Goal: Book appointment/travel/reservation

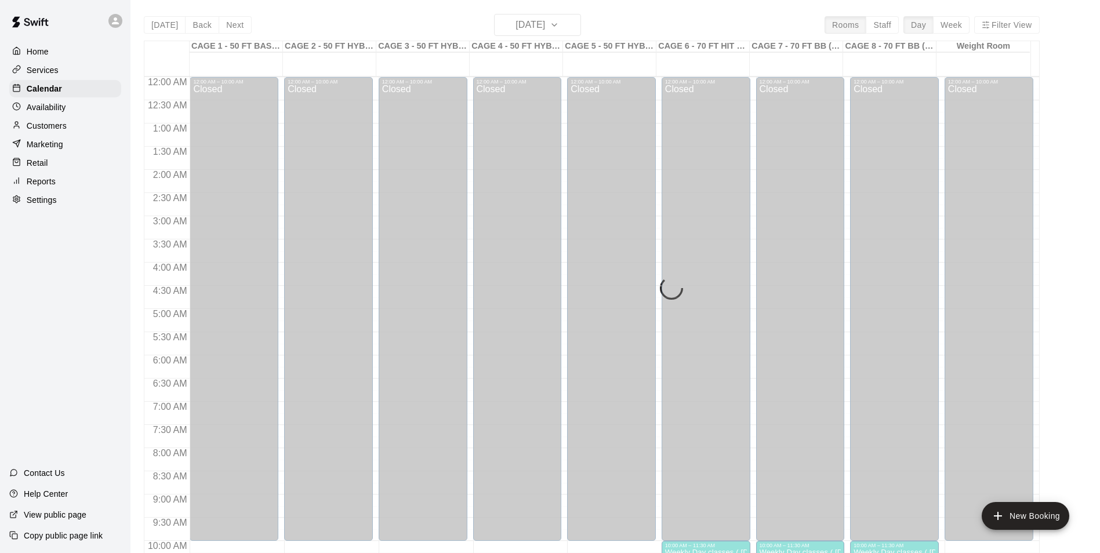
scroll to position [567, 0]
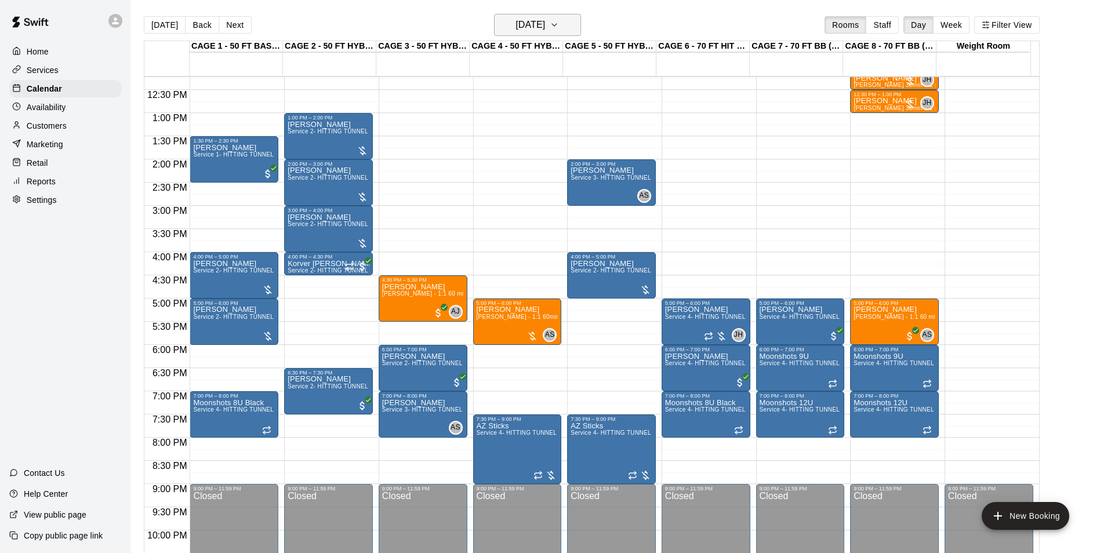
click at [545, 26] on h6 "Wednesday Sep 24" at bounding box center [530, 25] width 30 height 16
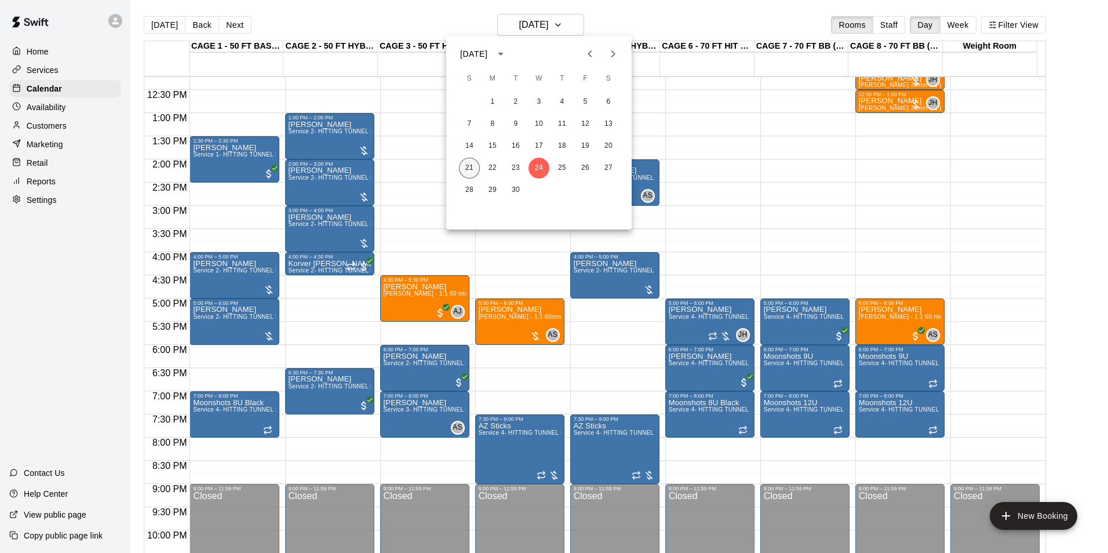
click at [471, 166] on button "21" at bounding box center [469, 168] width 21 height 21
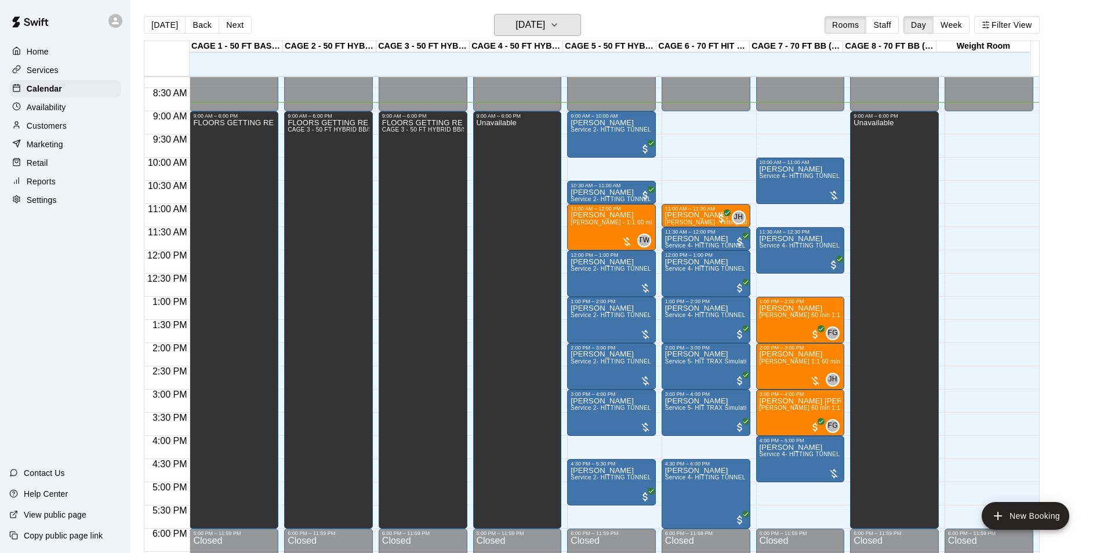
scroll to position [396, 0]
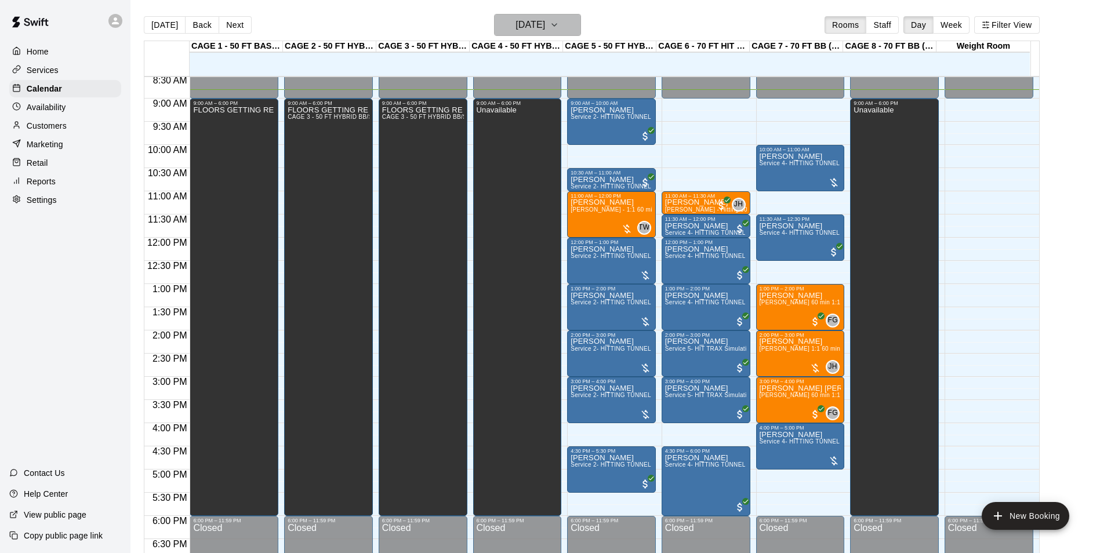
click at [545, 19] on h6 "[DATE]" at bounding box center [530, 25] width 30 height 16
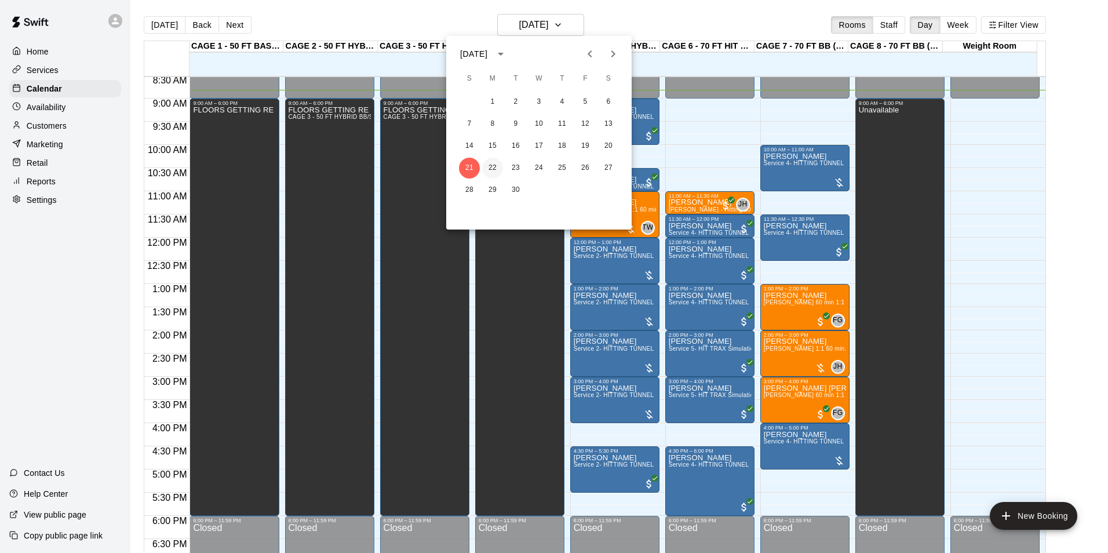
click at [500, 168] on button "22" at bounding box center [492, 168] width 21 height 21
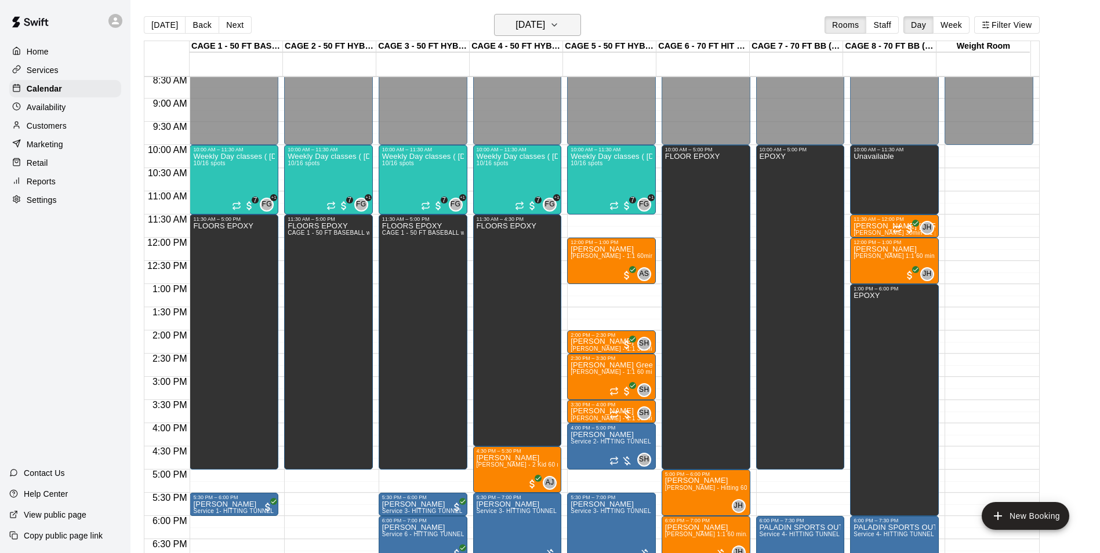
click at [527, 21] on h6 "Monday Sep 22" at bounding box center [530, 25] width 30 height 16
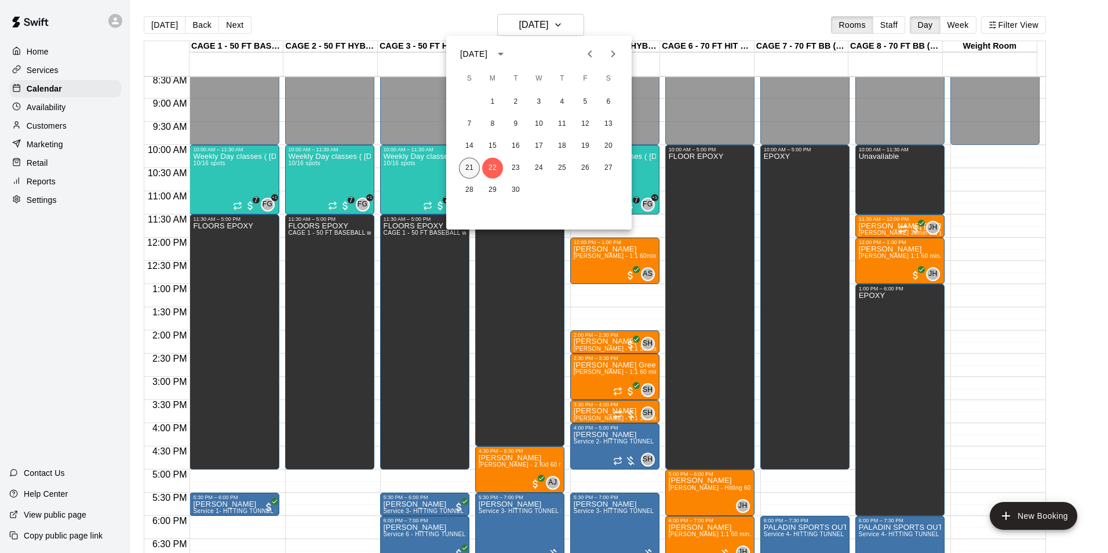
click at [472, 164] on button "21" at bounding box center [469, 168] width 21 height 21
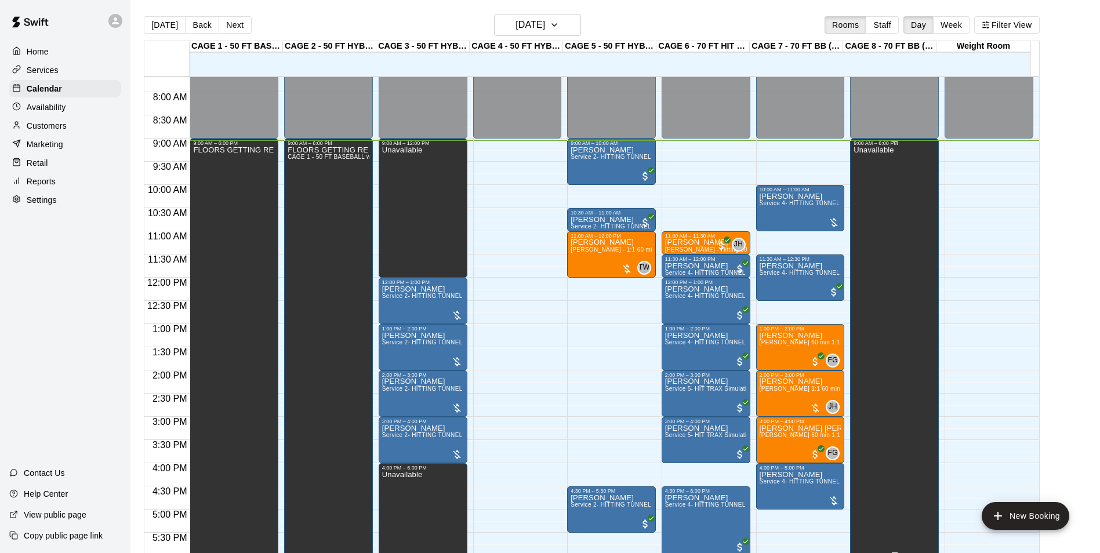
scroll to position [339, 0]
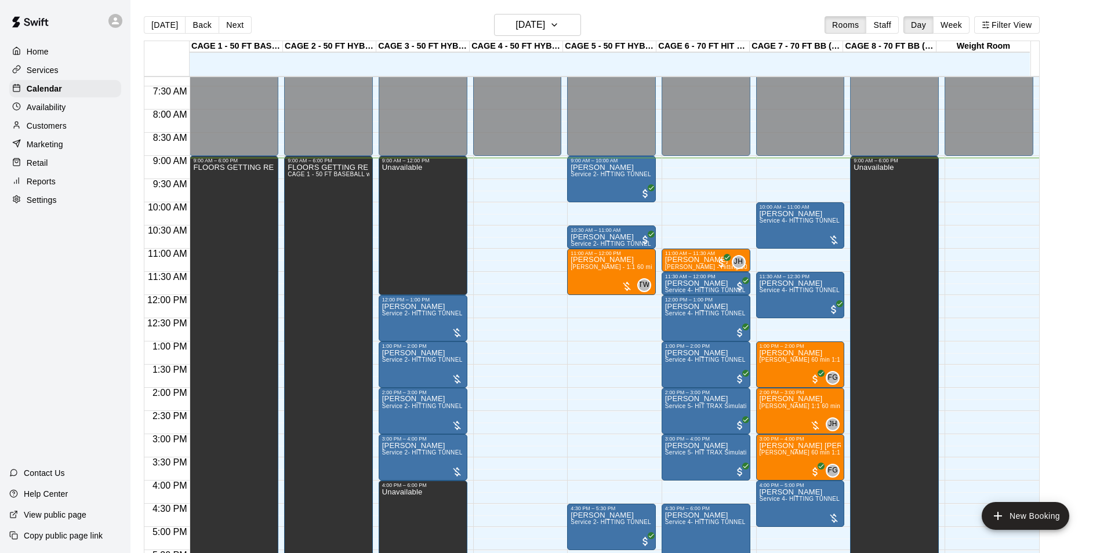
drag, startPoint x: 695, startPoint y: 159, endPoint x: 697, endPoint y: 190, distance: 30.8
click at [697, 190] on div "12:00 AM – 9:00 AM Closed 11:00 AM – 11:30 AM Declan Crabbe John Havird - Hitti…" at bounding box center [705, 295] width 89 height 1113
click at [681, 165] on div "12:00 AM – 9:00 AM Closed 11:00 AM – 11:30 AM Declan Crabbe John Havird - Hitti…" at bounding box center [705, 295] width 89 height 1113
click at [669, 197] on div "12:00 AM – 9:00 AM Closed 11:00 AM – 11:30 AM Declan Crabbe John Havird - Hitti…" at bounding box center [705, 295] width 89 height 1113
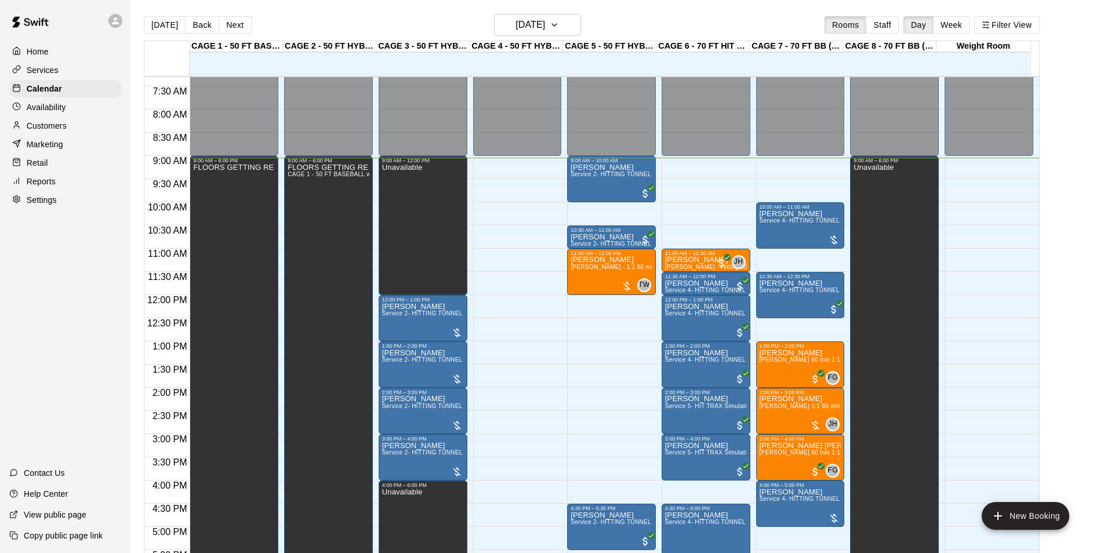
drag, startPoint x: 671, startPoint y: 201, endPoint x: 672, endPoint y: 161, distance: 40.0
click at [672, 161] on div "12:00 AM – 9:00 AM Closed 11:00 AM – 11:30 AM Declan Crabbe John Havird - Hitti…" at bounding box center [705, 295] width 89 height 1113
drag, startPoint x: 715, startPoint y: 159, endPoint x: 716, endPoint y: 183, distance: 23.3
click at [716, 183] on div "12:00 AM – 9:00 AM Closed 11:00 AM – 11:30 AM Declan Crabbe John Havird - Hitti…" at bounding box center [705, 295] width 89 height 1113
drag, startPoint x: 716, startPoint y: 163, endPoint x: 685, endPoint y: 182, distance: 36.2
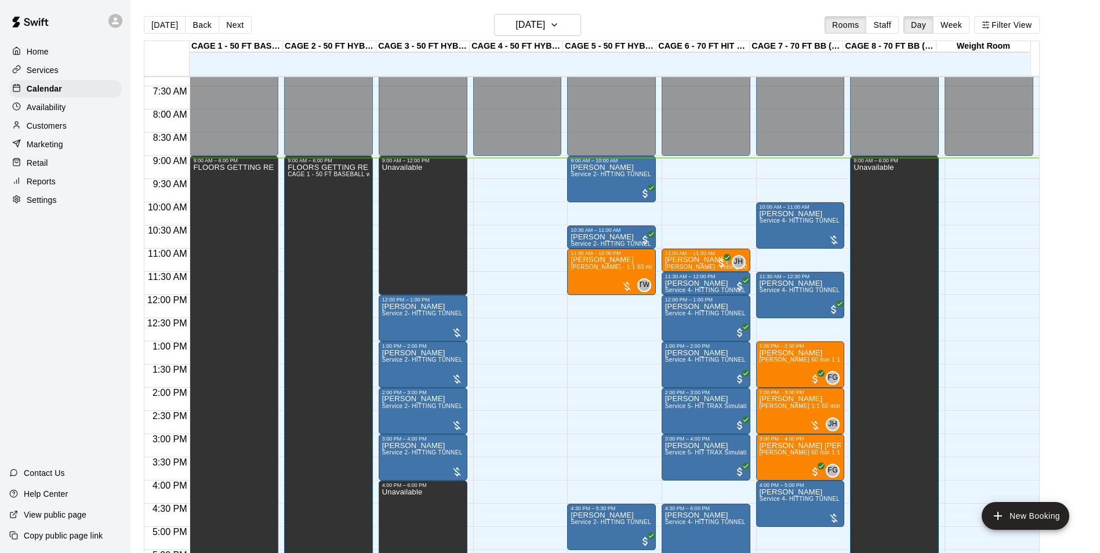
click at [701, 185] on div "12:00 AM – 9:00 AM Closed 11:00 AM – 11:30 AM Declan Crabbe John Havird - Hitti…" at bounding box center [705, 295] width 89 height 1113
click at [709, 185] on div "12:00 AM – 9:00 AM Closed 11:00 AM – 11:30 AM Declan Crabbe John Havird - Hitti…" at bounding box center [705, 295] width 89 height 1113
drag, startPoint x: 710, startPoint y: 185, endPoint x: 712, endPoint y: 192, distance: 8.1
click at [712, 192] on div "12:00 AM – 9:00 AM Closed 11:00 AM – 11:30 AM Declan Crabbe John Havird - Hitti…" at bounding box center [705, 295] width 89 height 1113
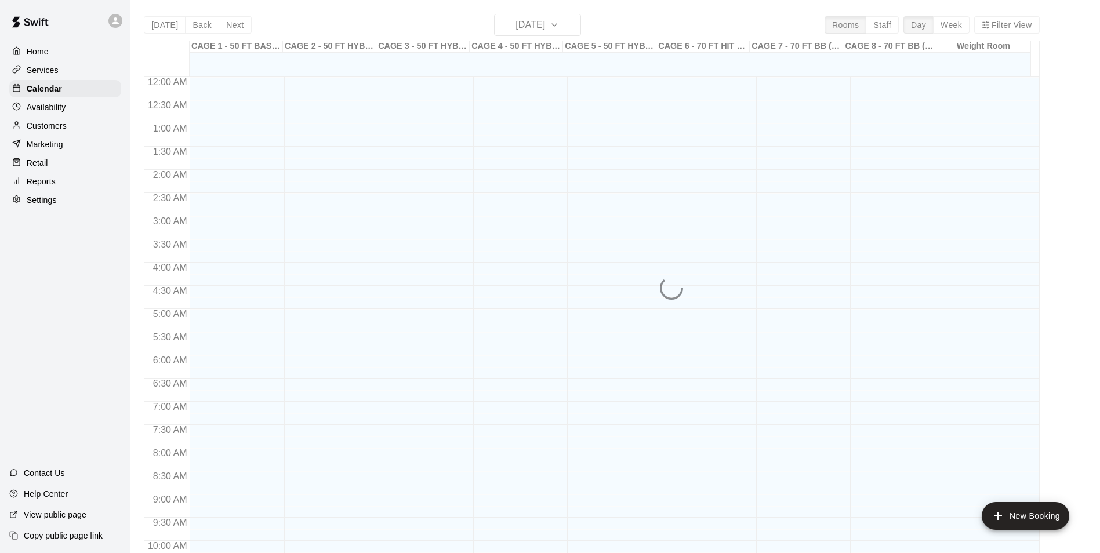
scroll to position [420, 0]
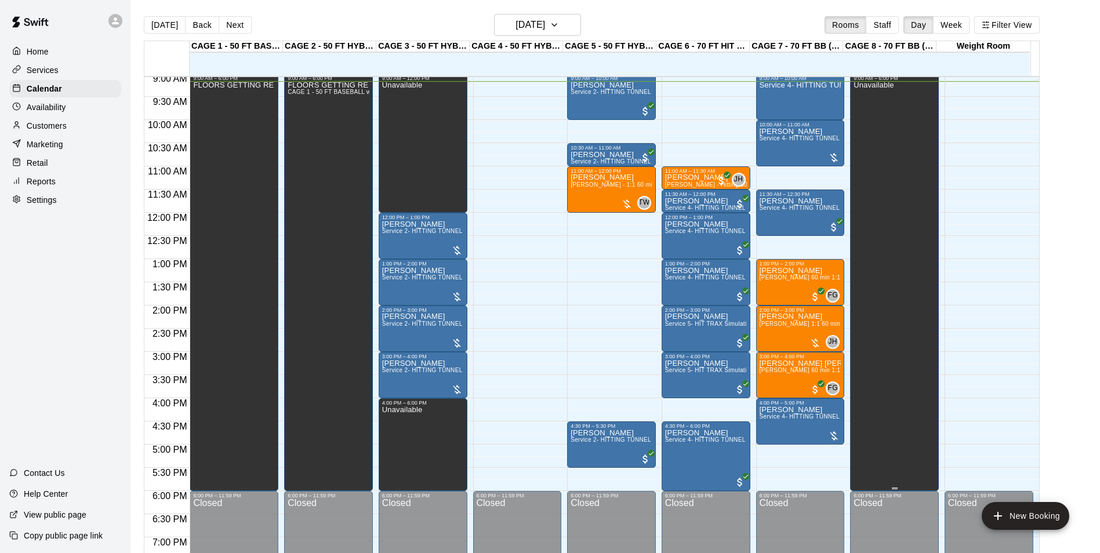
scroll to position [363, 0]
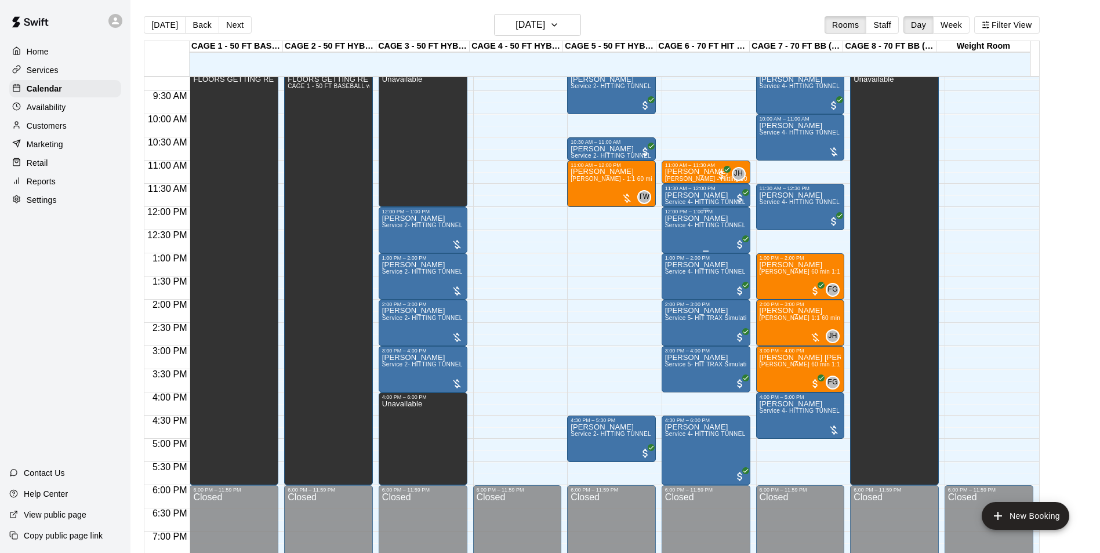
scroll to position [369, 0]
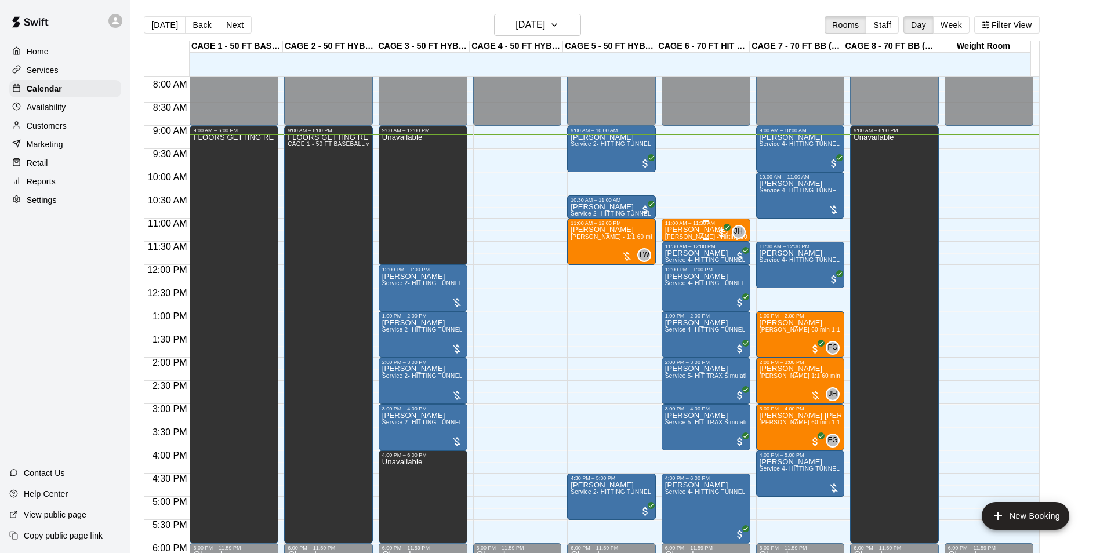
click at [698, 226] on div "11:00 AM – 11:30 AM" at bounding box center [706, 223] width 82 height 6
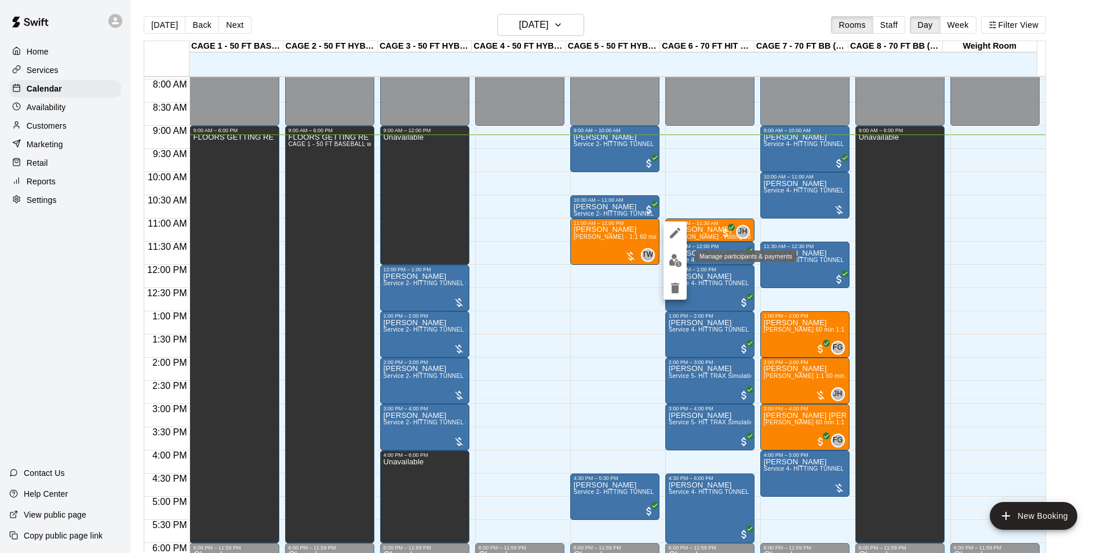
click at [670, 259] on img "edit" at bounding box center [675, 260] width 13 height 13
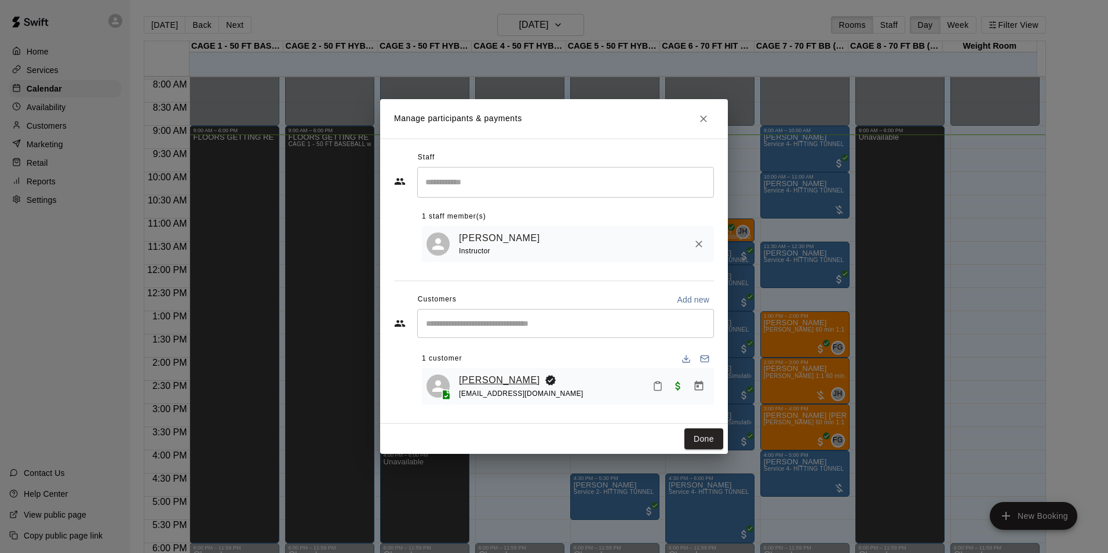
click at [511, 383] on link "[PERSON_NAME]" at bounding box center [499, 380] width 81 height 15
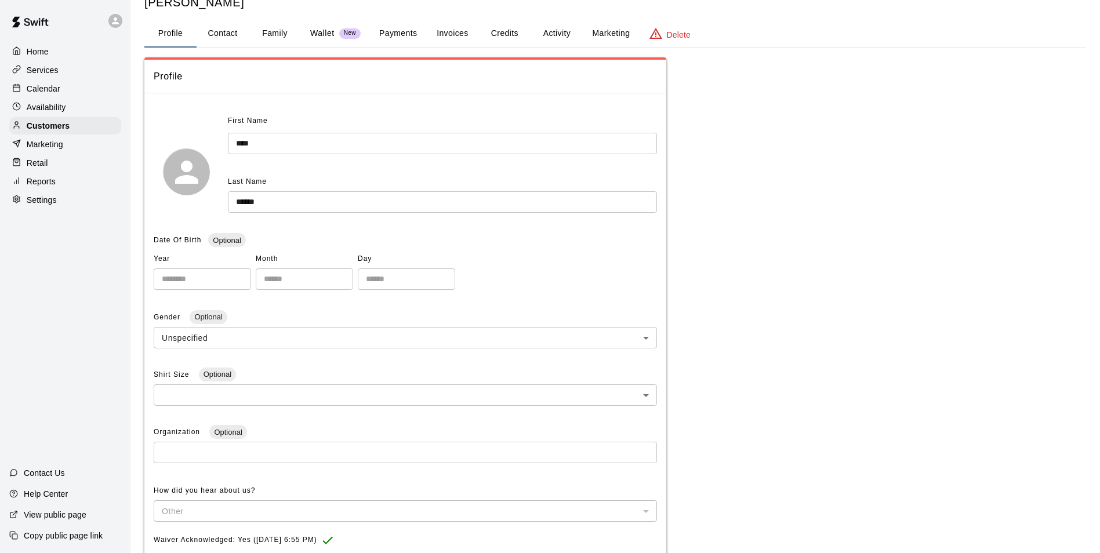
scroll to position [58, 0]
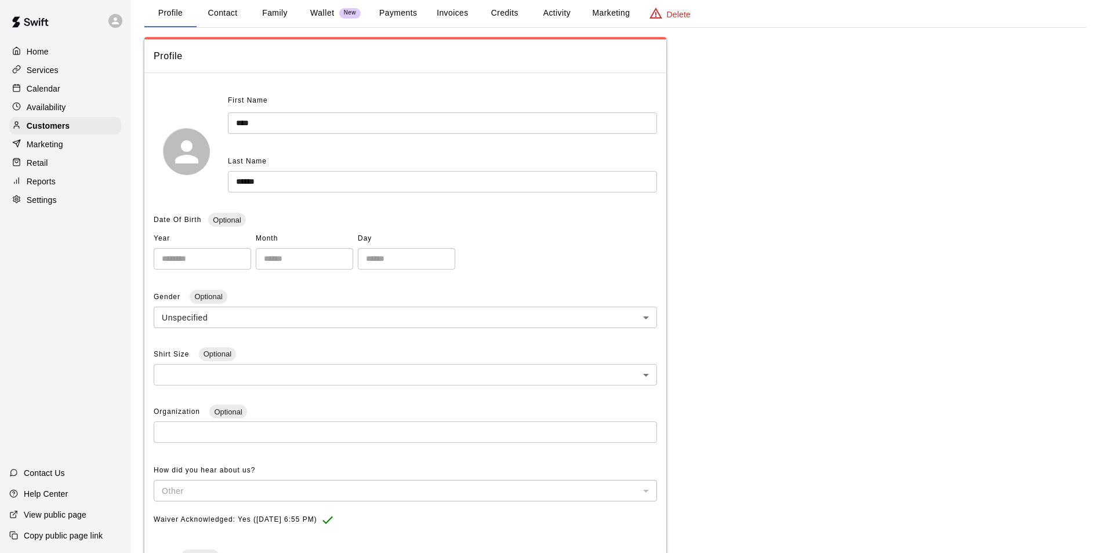
click at [224, 22] on button "Contact" at bounding box center [223, 13] width 52 height 28
select select "**"
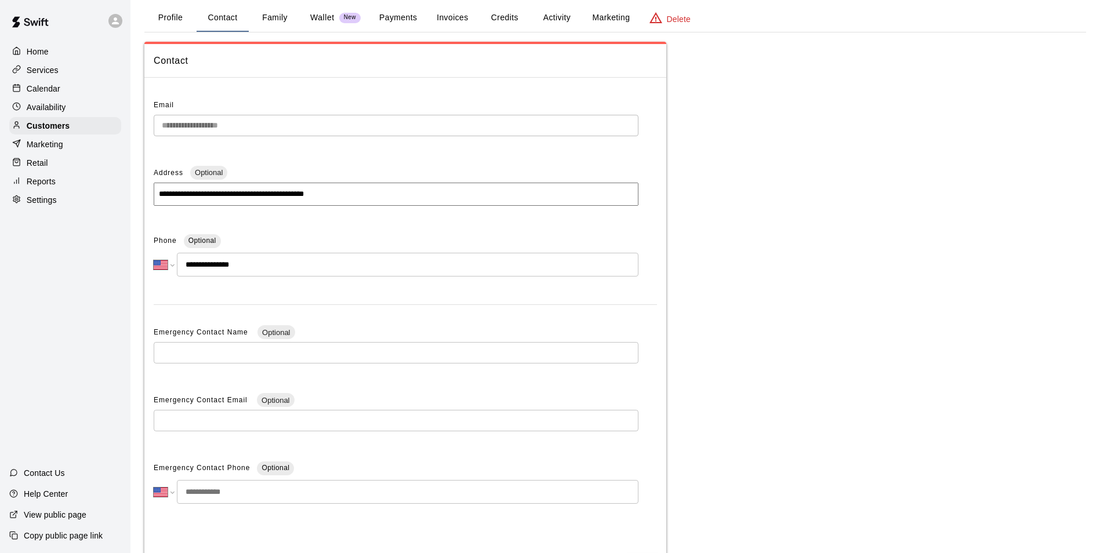
scroll to position [0, 0]
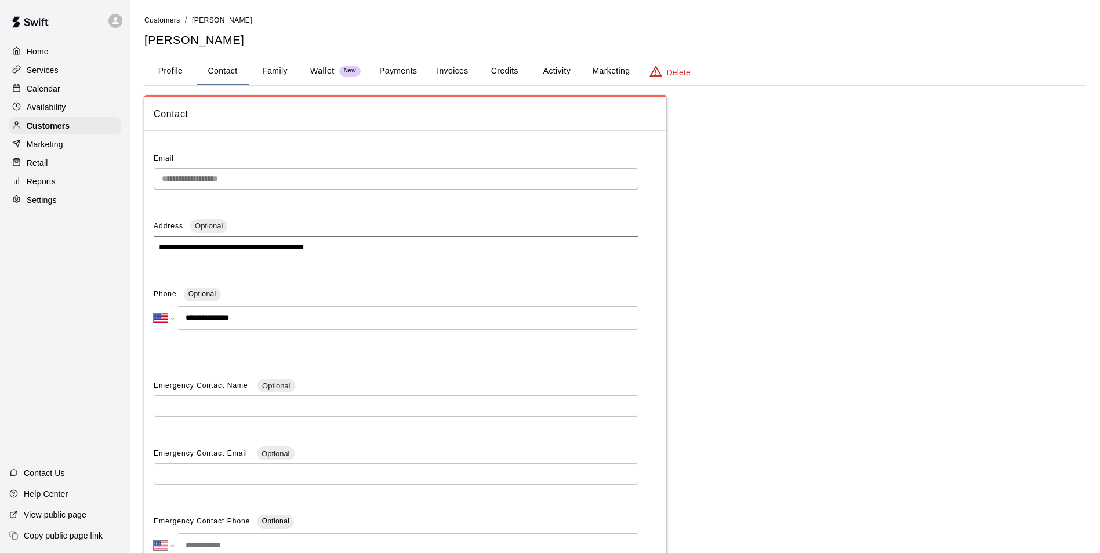
drag, startPoint x: 38, startPoint y: 82, endPoint x: 110, endPoint y: 47, distance: 79.6
click at [38, 82] on div "Calendar" at bounding box center [65, 88] width 112 height 17
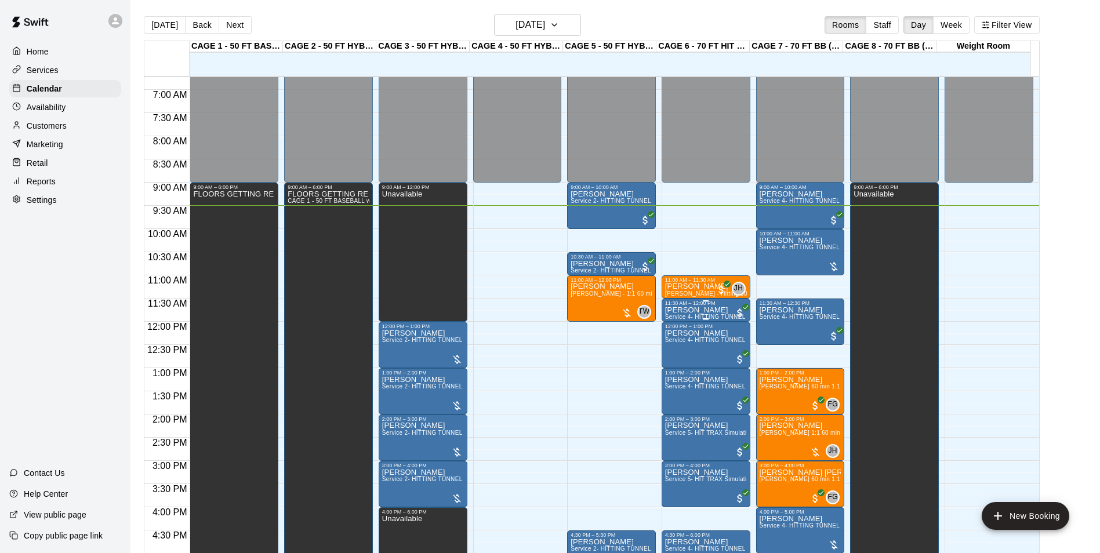
scroll to position [311, 0]
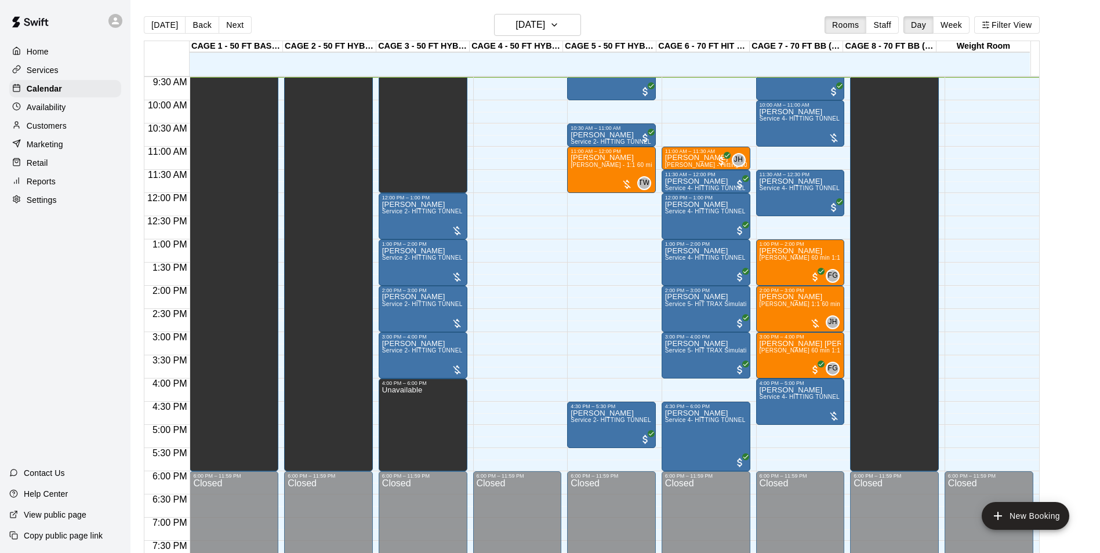
scroll to position [383, 0]
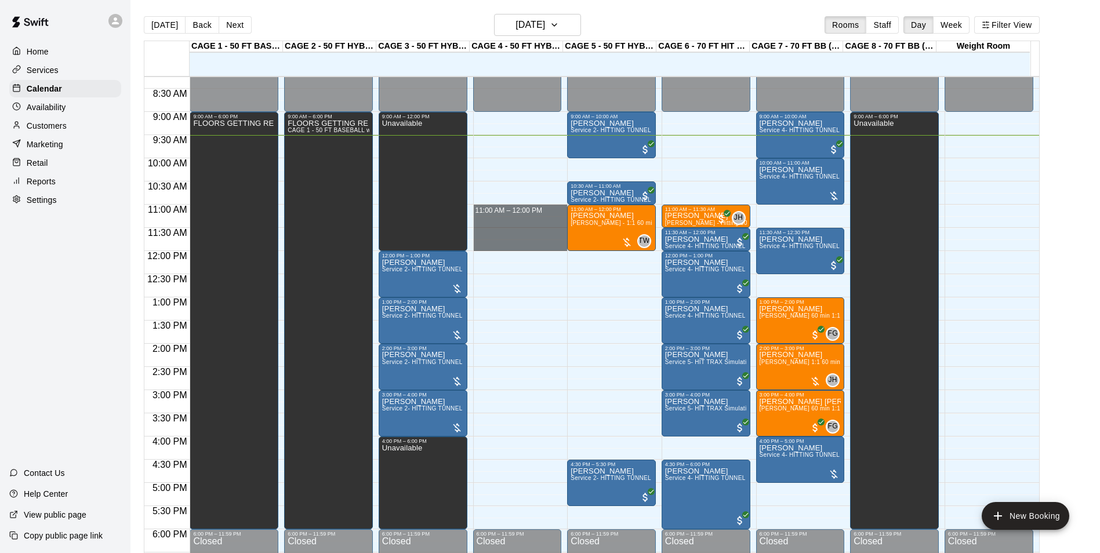
drag, startPoint x: 524, startPoint y: 208, endPoint x: 523, endPoint y: 242, distance: 34.2
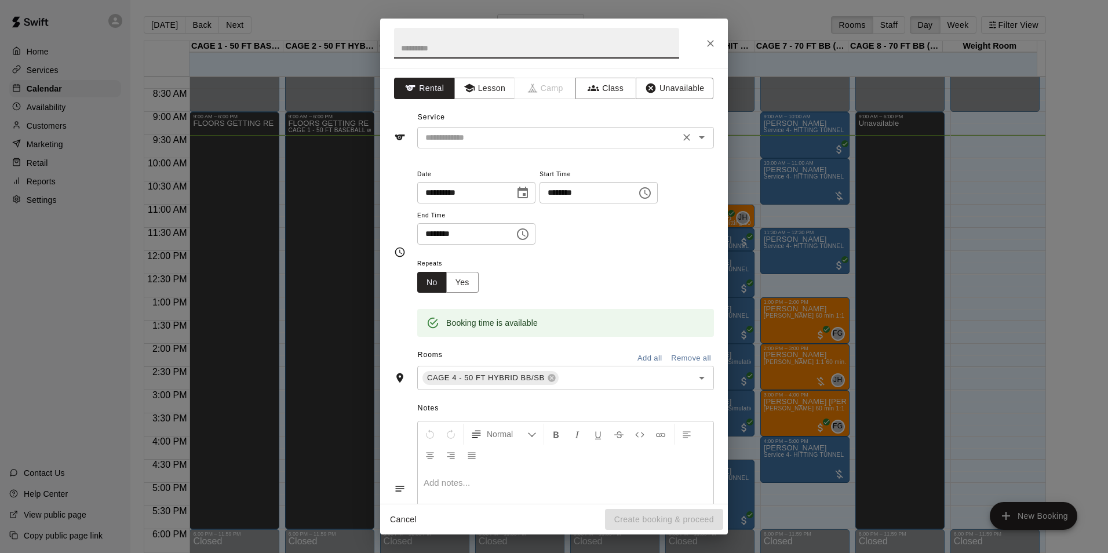
click at [502, 129] on div "​" at bounding box center [565, 137] width 297 height 21
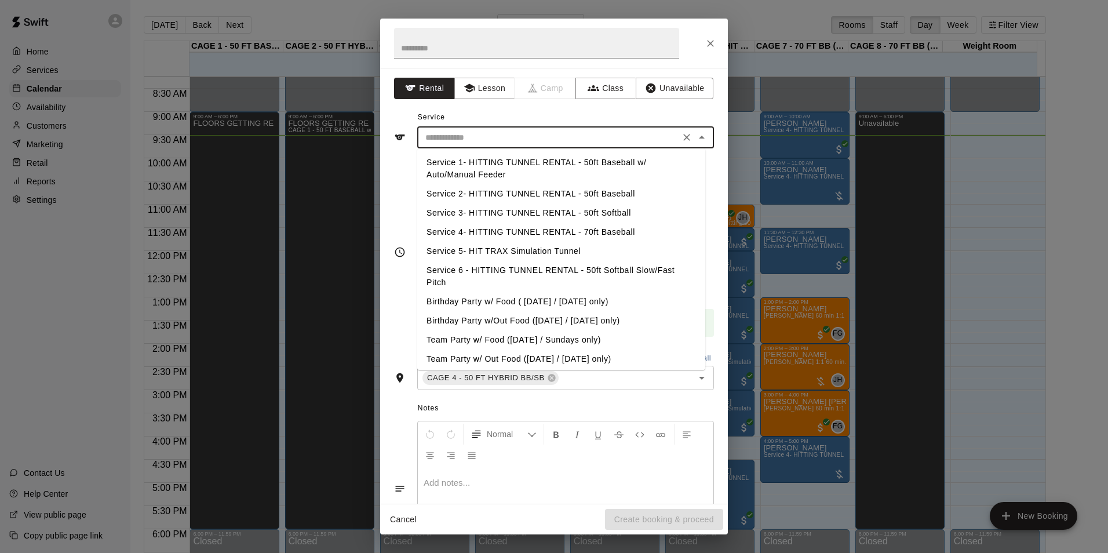
click at [558, 197] on li "Service 2- HITTING TUNNEL RENTAL - 50ft Baseball" at bounding box center [561, 193] width 288 height 19
type input "**********"
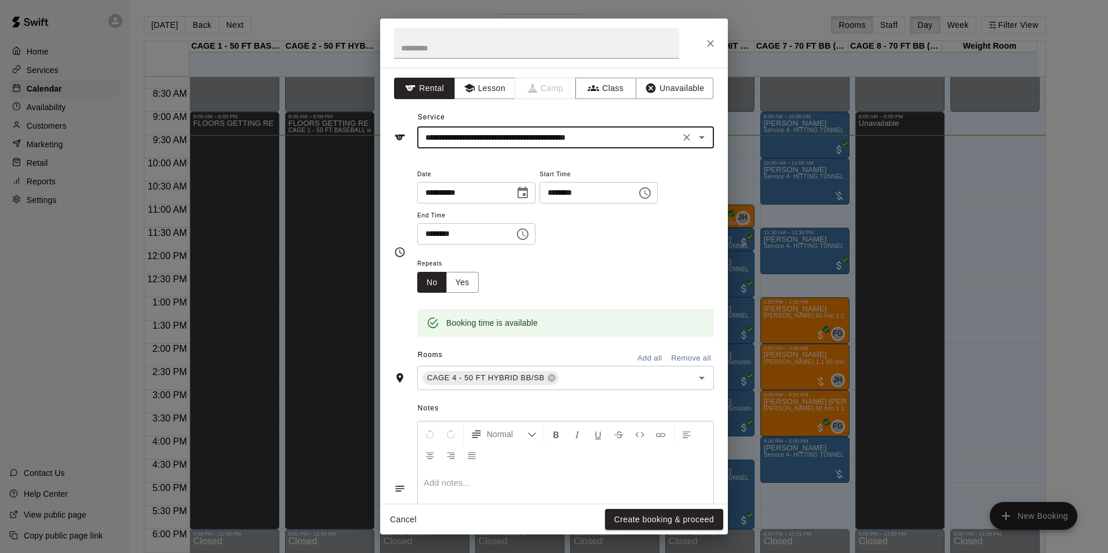
click at [694, 505] on div "Cancel Create booking & proceed" at bounding box center [554, 519] width 348 height 31
click at [696, 509] on button "Create booking & proceed" at bounding box center [664, 519] width 118 height 21
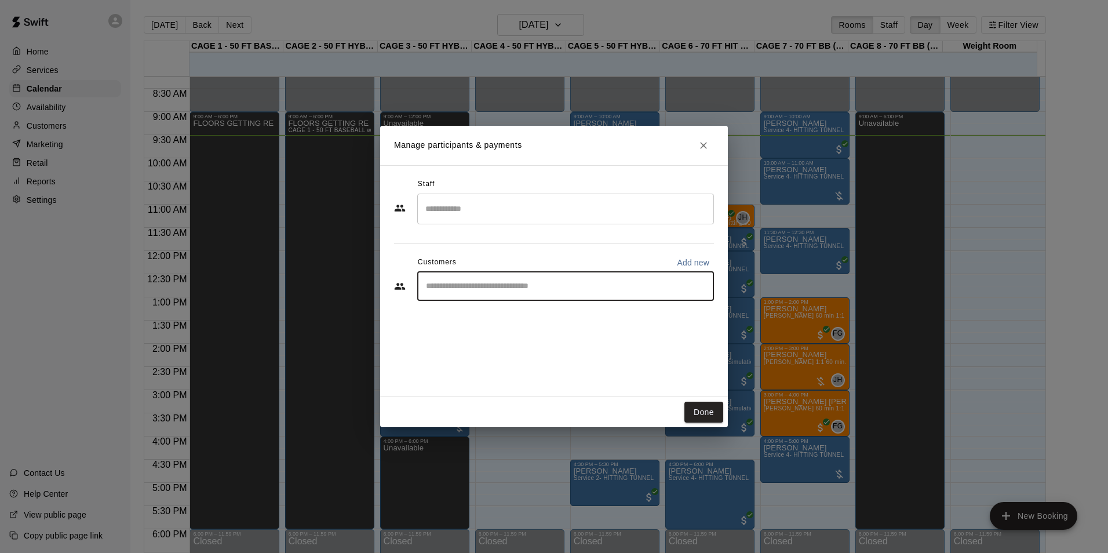
click at [489, 287] on input "Start typing to search customers..." at bounding box center [566, 287] width 286 height 12
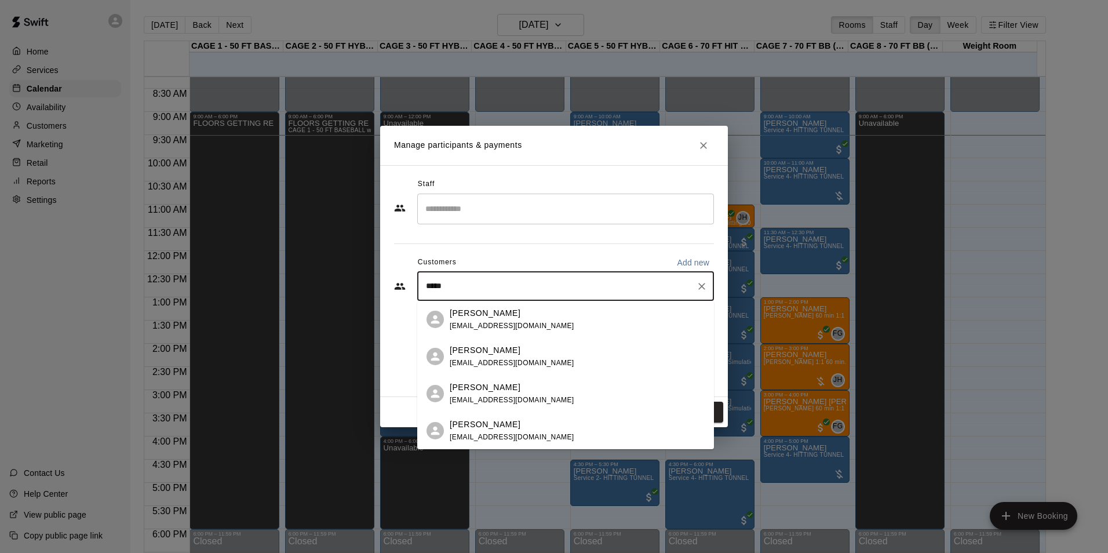
type input "******"
click at [542, 352] on div "[PERSON_NAME]" at bounding box center [512, 350] width 125 height 12
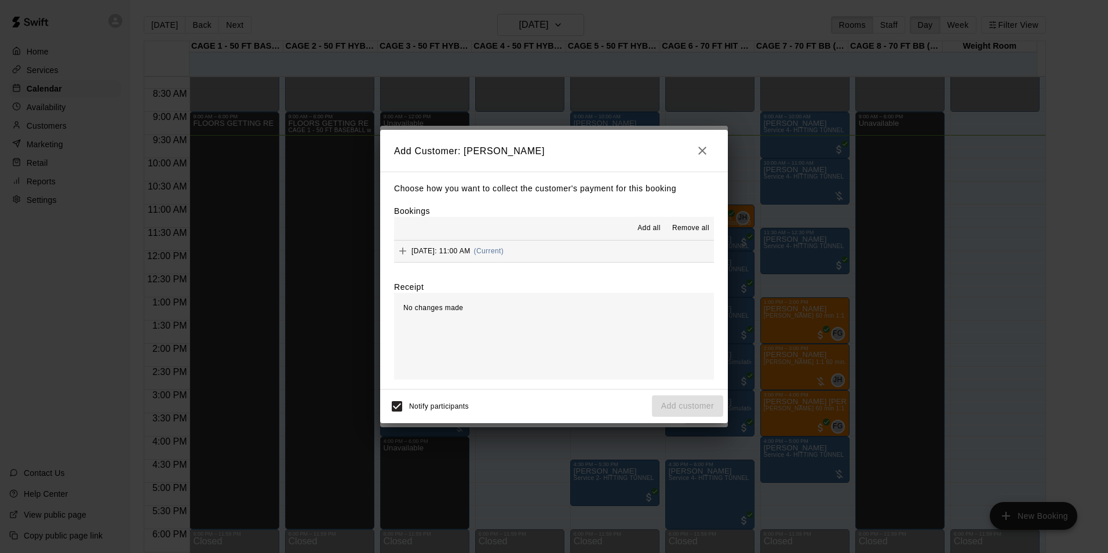
click at [643, 228] on span "Add all" at bounding box center [649, 229] width 23 height 12
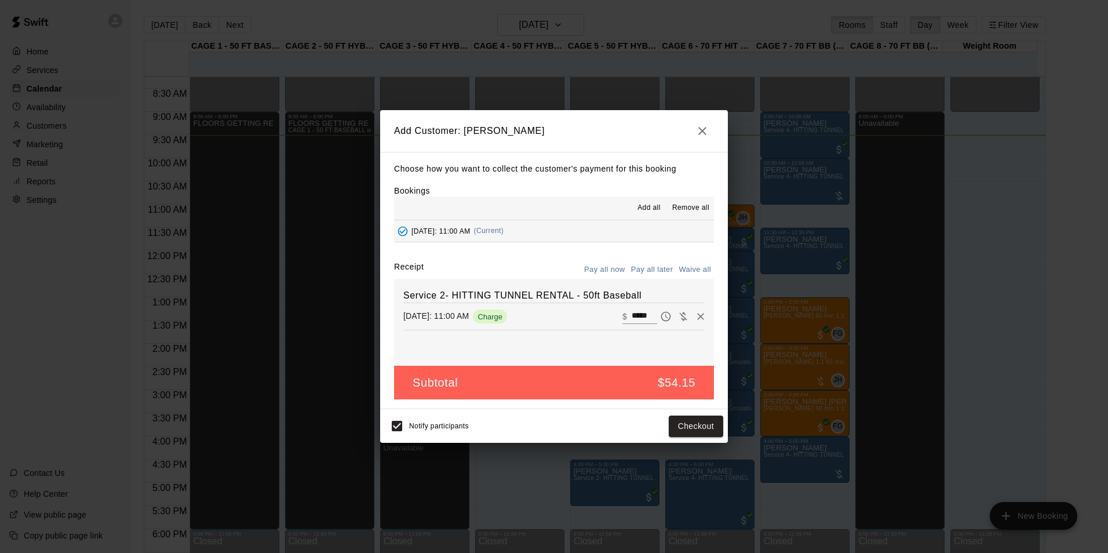
click at [647, 264] on button "Pay all later" at bounding box center [652, 270] width 48 height 18
click at [704, 430] on button "Add customer" at bounding box center [687, 426] width 71 height 21
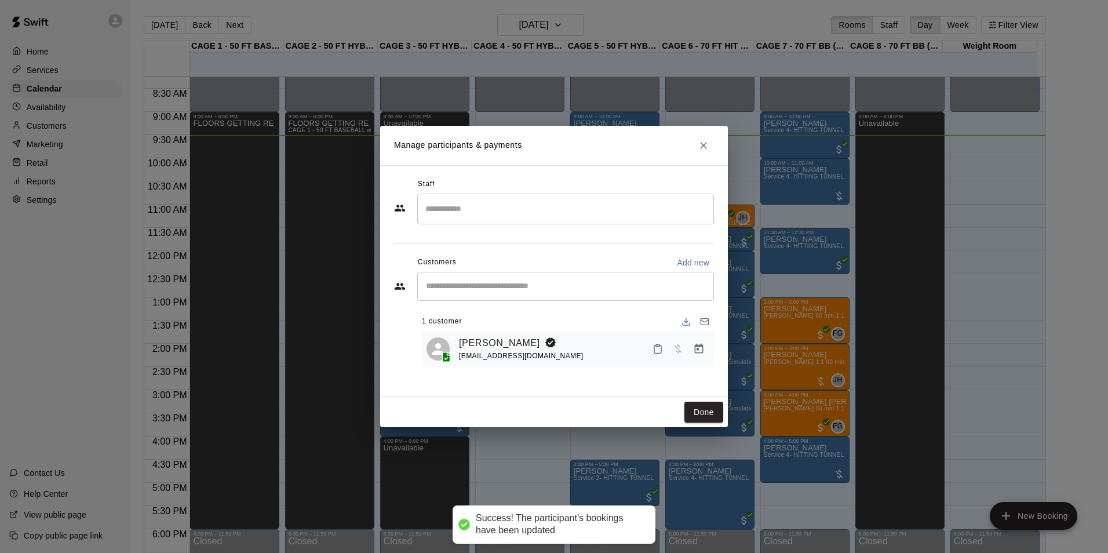
click at [707, 148] on icon "Close" at bounding box center [703, 145] width 7 height 7
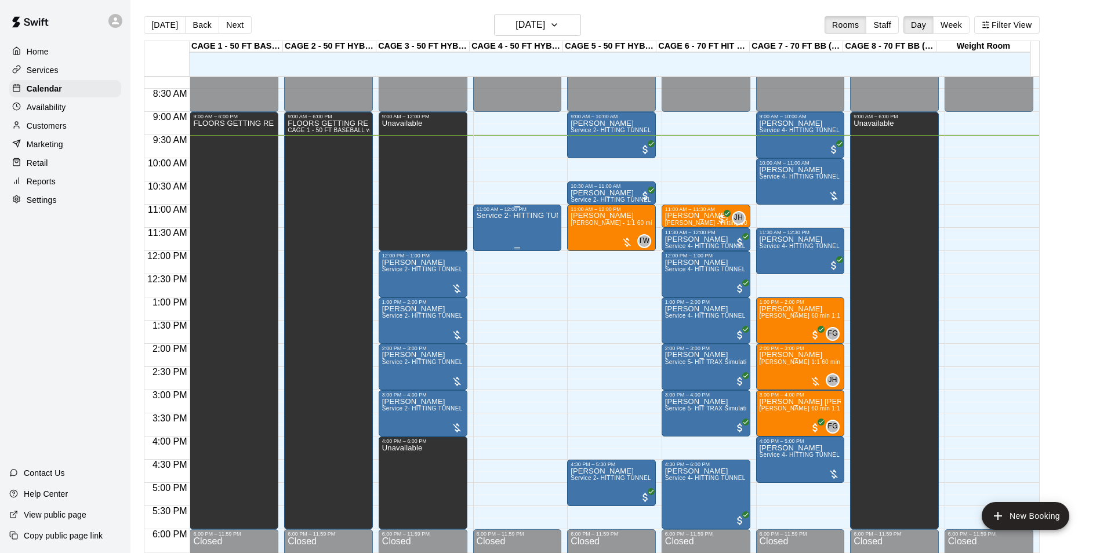
click at [534, 226] on div "Service 2- HITTING TUNNEL RENTAL - 50ft Baseball" at bounding box center [517, 488] width 82 height 553
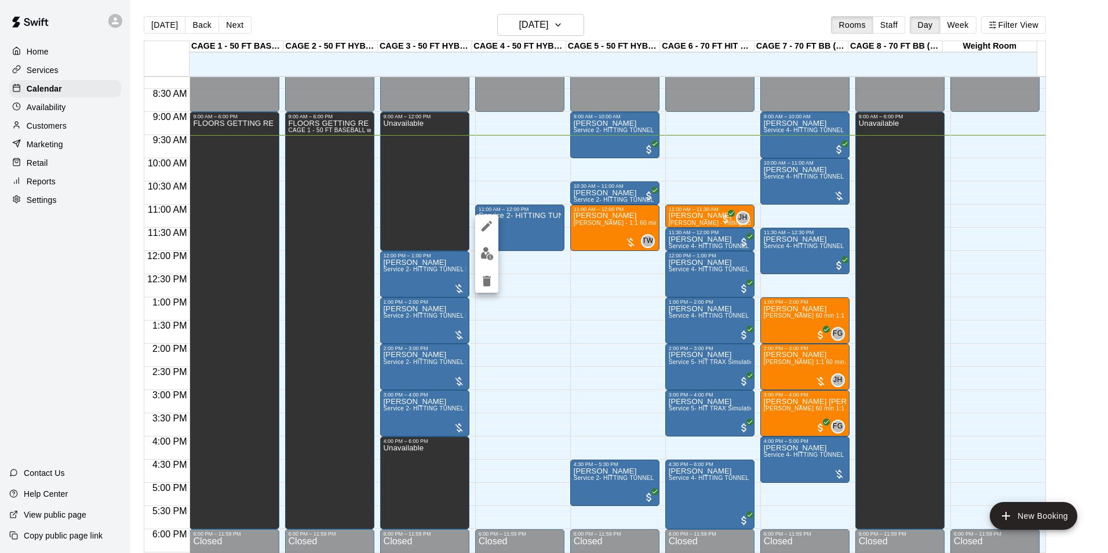
click at [492, 248] on img "edit" at bounding box center [487, 253] width 13 height 13
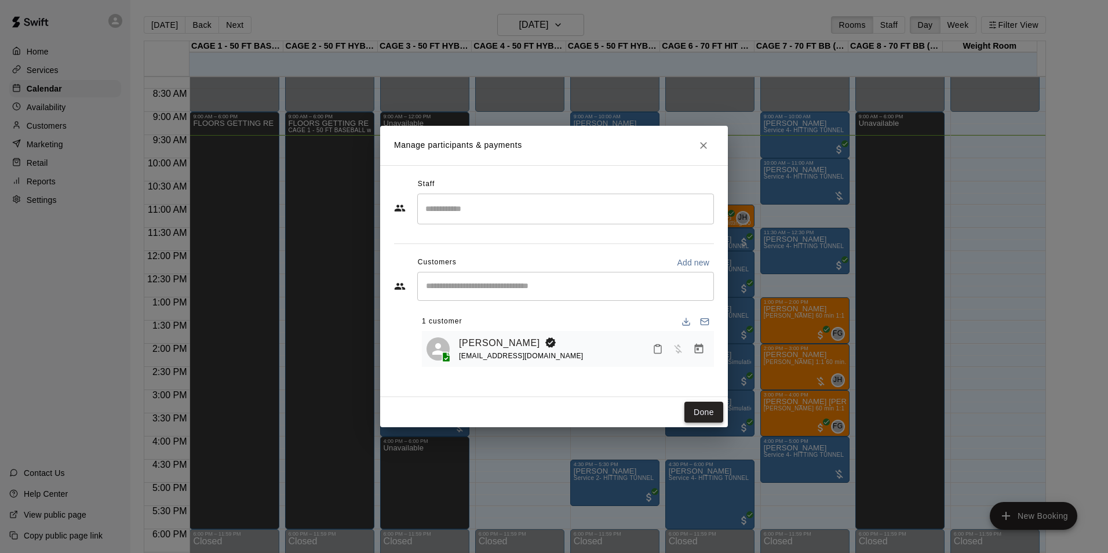
click at [714, 402] on button "Done" at bounding box center [704, 412] width 39 height 21
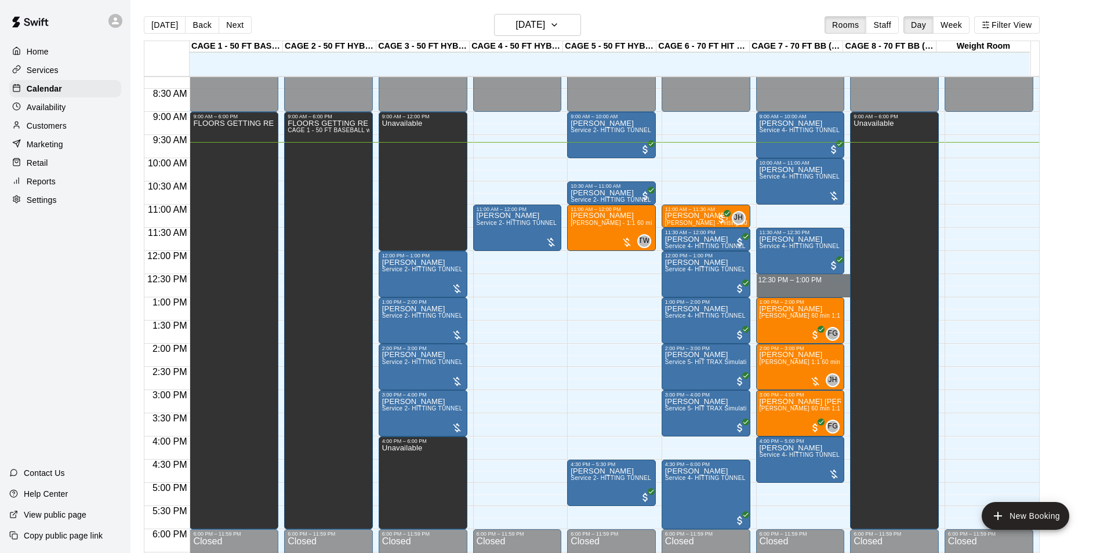
drag, startPoint x: 791, startPoint y: 276, endPoint x: 791, endPoint y: 288, distance: 12.2
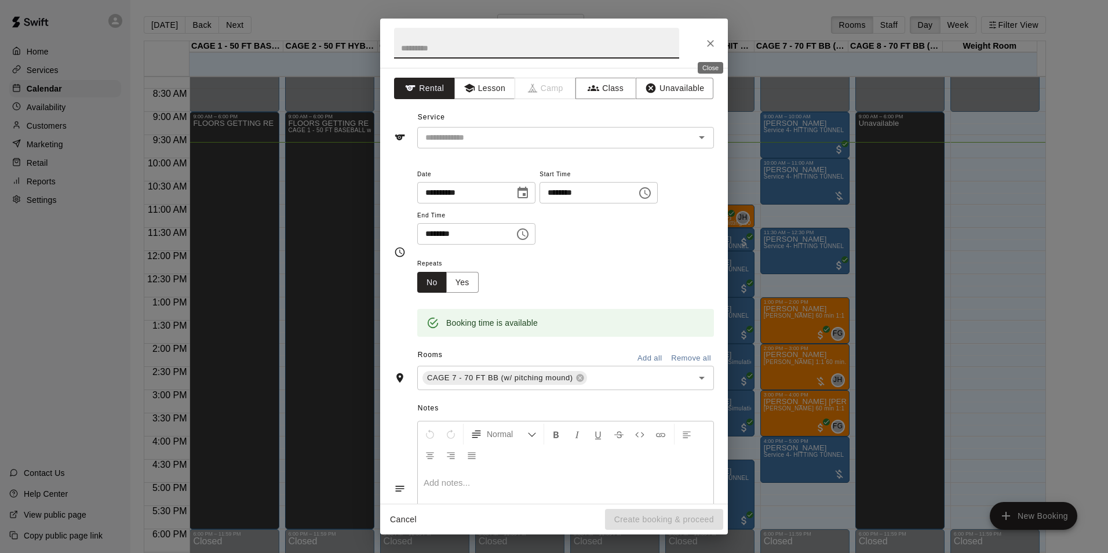
click at [714, 40] on icon "Close" at bounding box center [711, 44] width 12 height 12
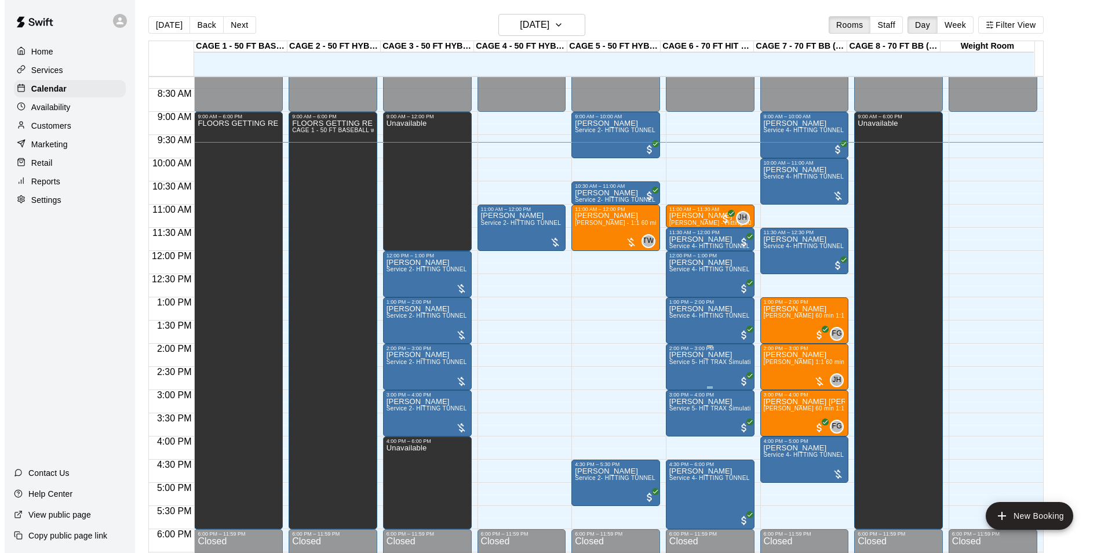
scroll to position [441, 0]
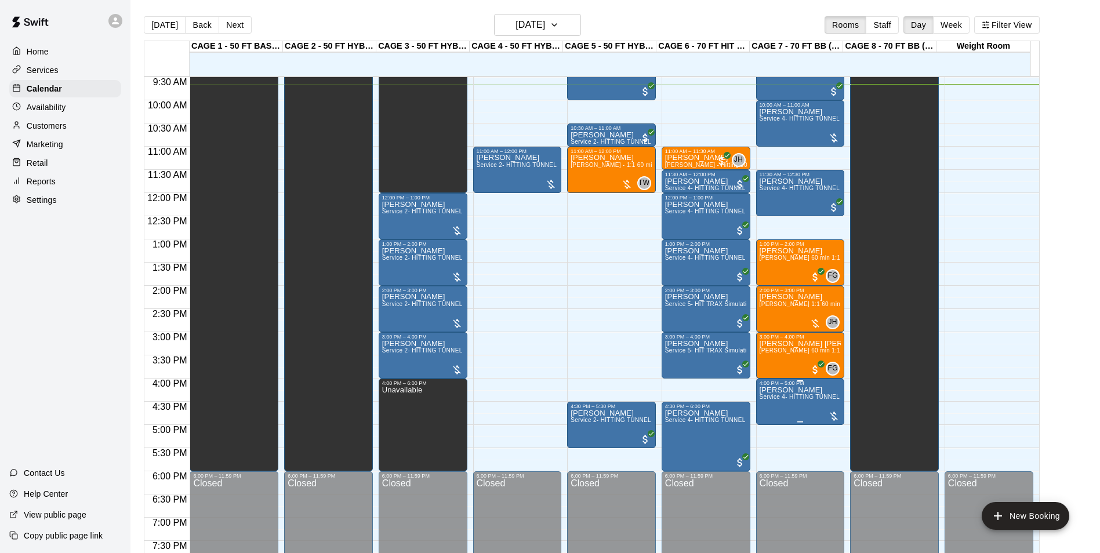
click at [784, 385] on div "4:00 PM – 5:00 PM" at bounding box center [800, 383] width 82 height 6
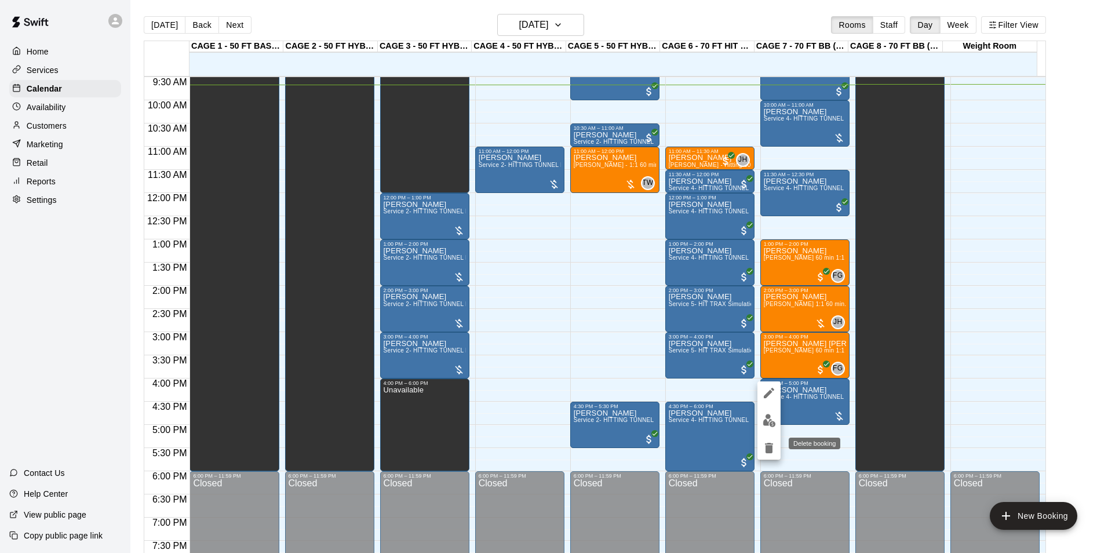
click at [776, 450] on icon "delete" at bounding box center [769, 448] width 14 height 14
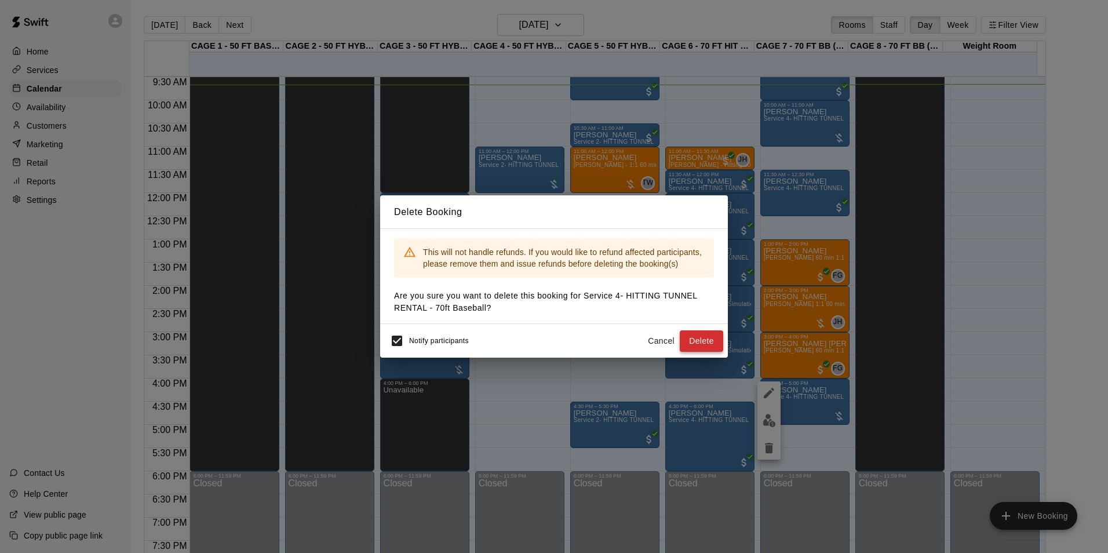
click at [691, 346] on button "Delete" at bounding box center [701, 340] width 43 height 21
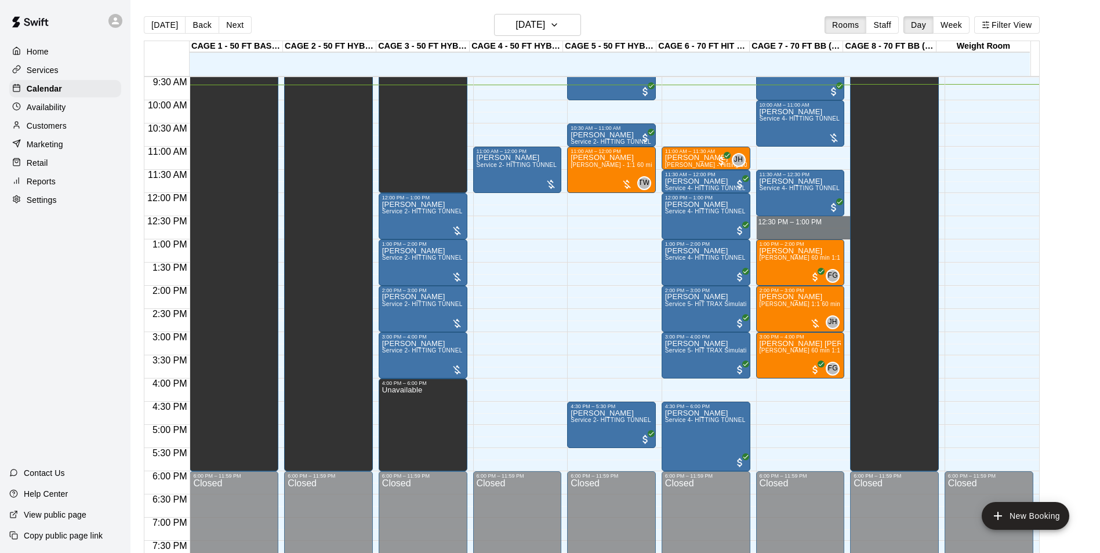
drag, startPoint x: 773, startPoint y: 219, endPoint x: 773, endPoint y: 234, distance: 15.1
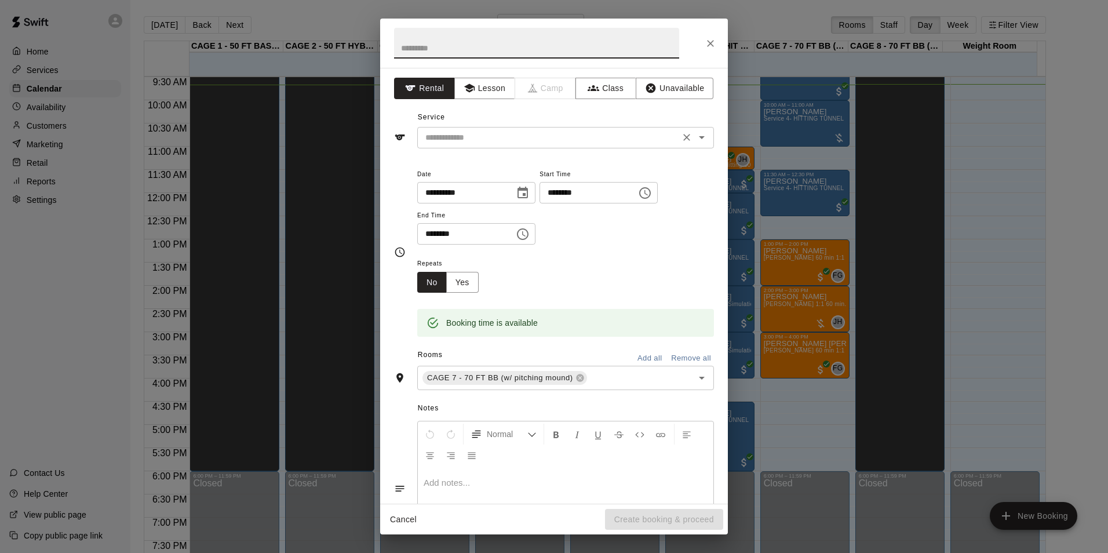
click at [606, 133] on input "text" at bounding box center [549, 137] width 256 height 14
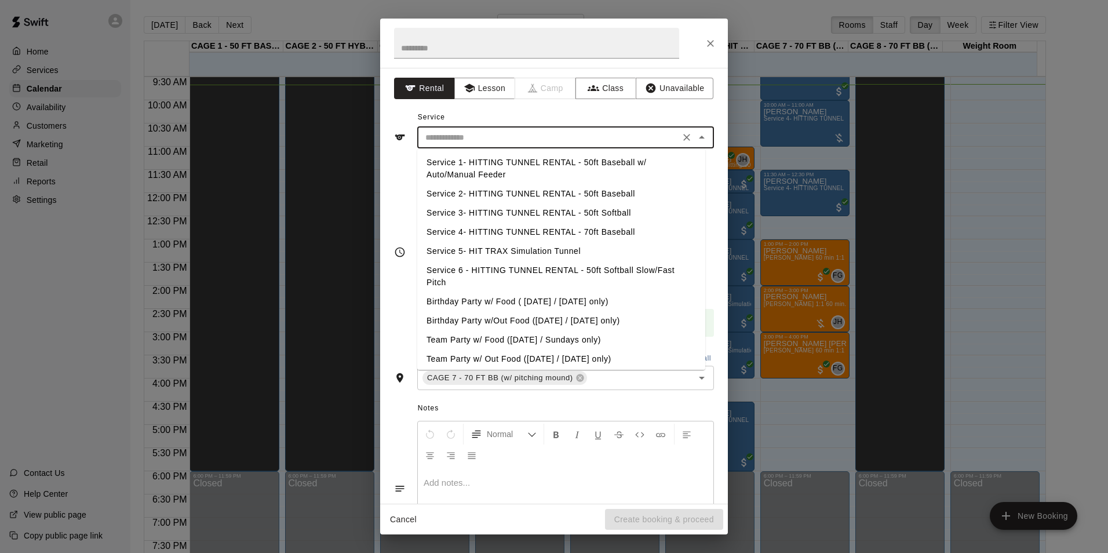
click at [598, 233] on li "Service 4- HITTING TUNNEL RENTAL - 70ft Baseball" at bounding box center [561, 232] width 288 height 19
type input "**********"
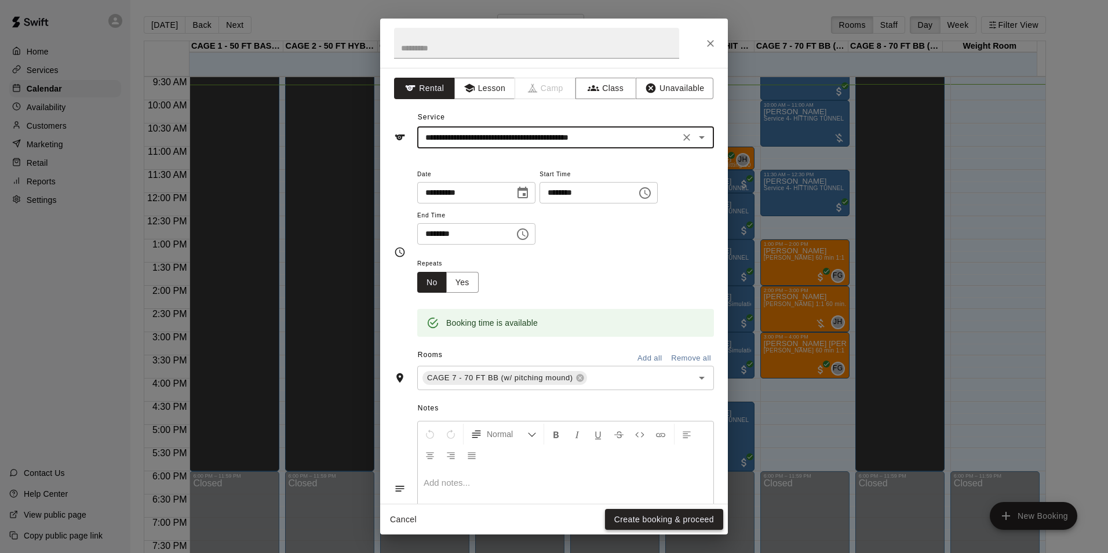
click at [643, 524] on button "Create booking & proceed" at bounding box center [664, 519] width 118 height 21
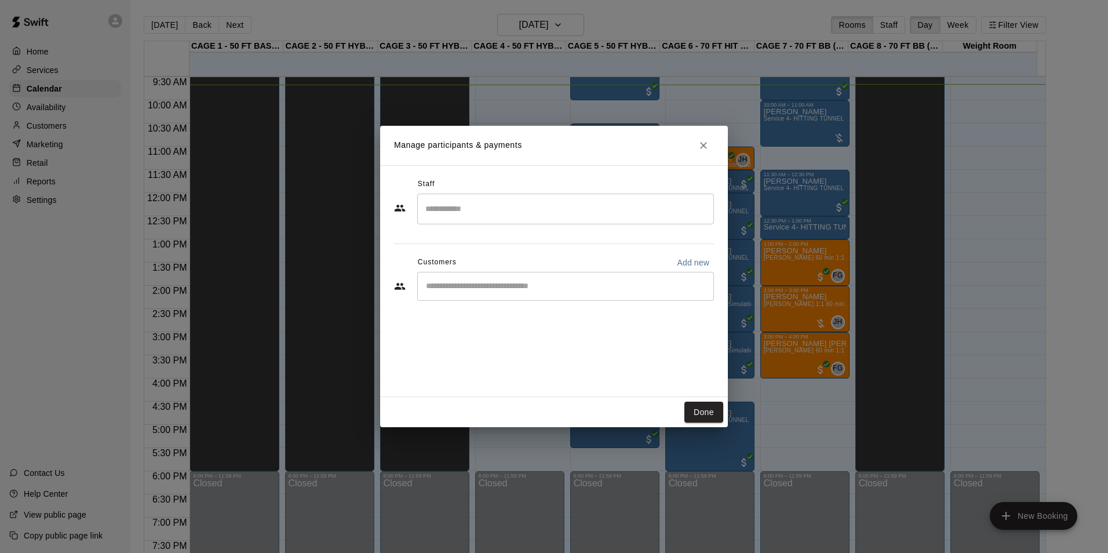
click at [508, 277] on div "​" at bounding box center [565, 286] width 297 height 29
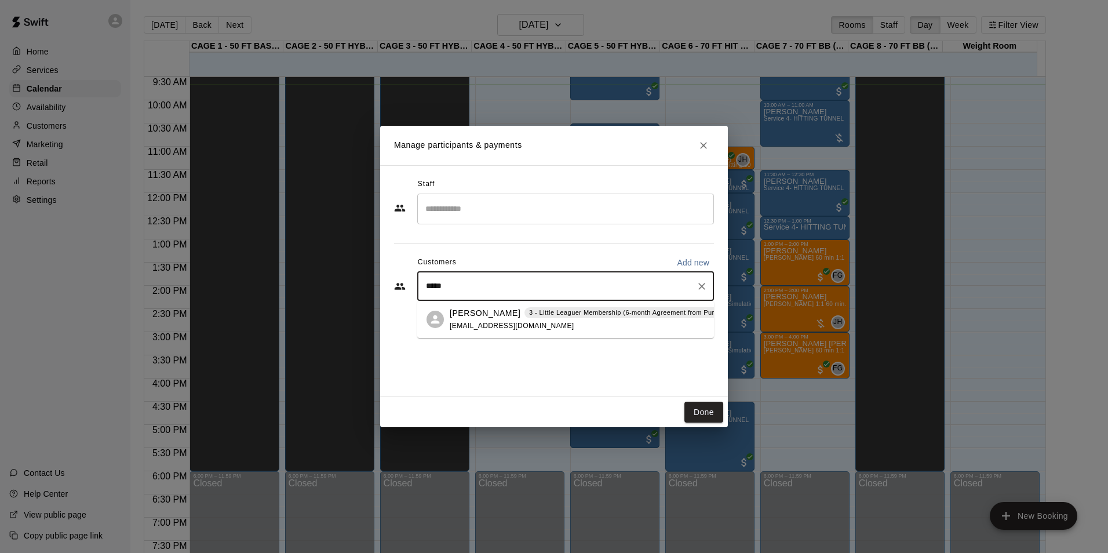
type input "****"
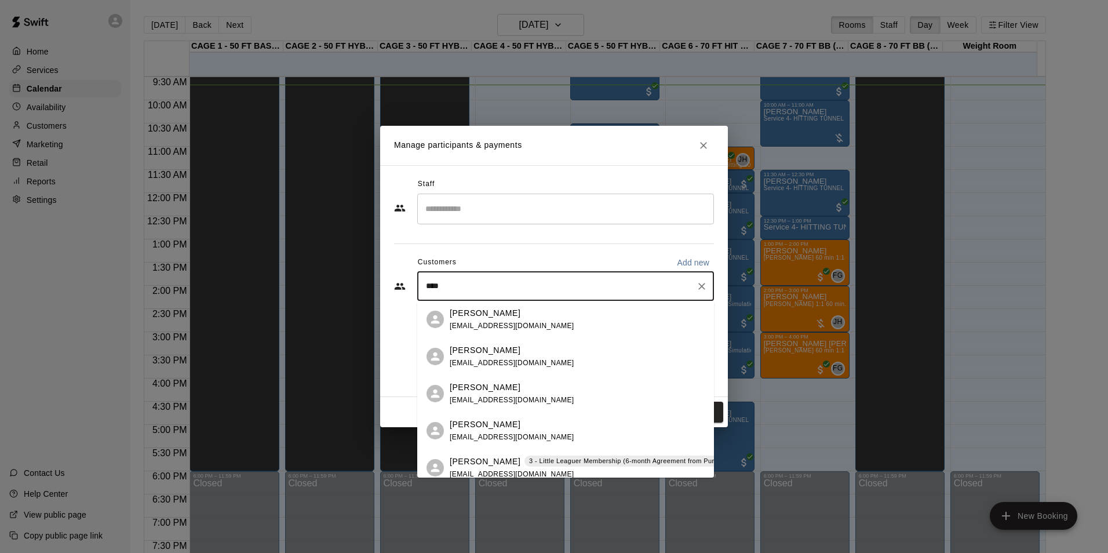
click at [542, 312] on div "Tony Zito tonyszito@gmail.com" at bounding box center [577, 319] width 255 height 25
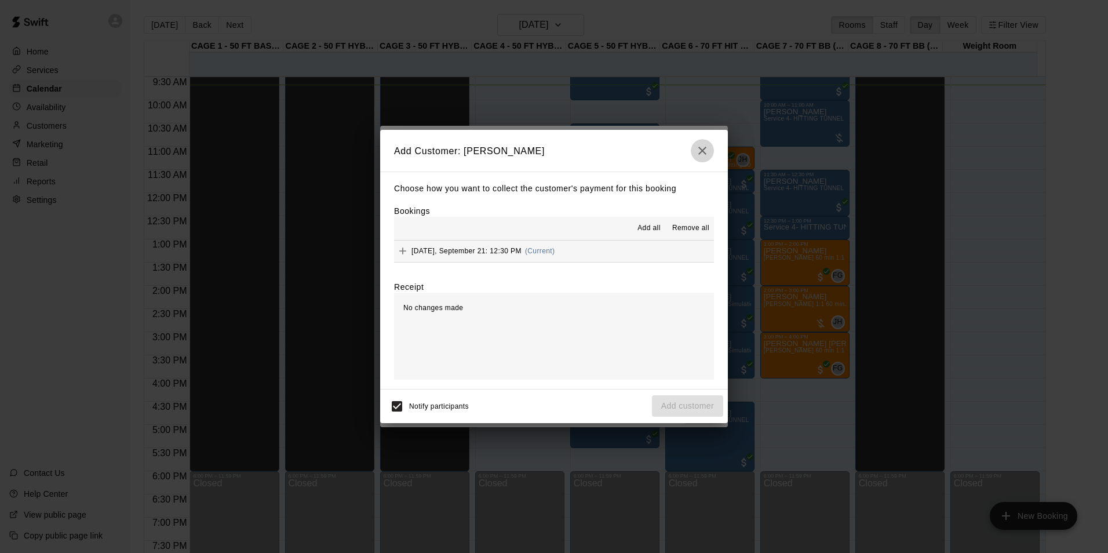
click at [702, 152] on icon "button" at bounding box center [703, 151] width 14 height 14
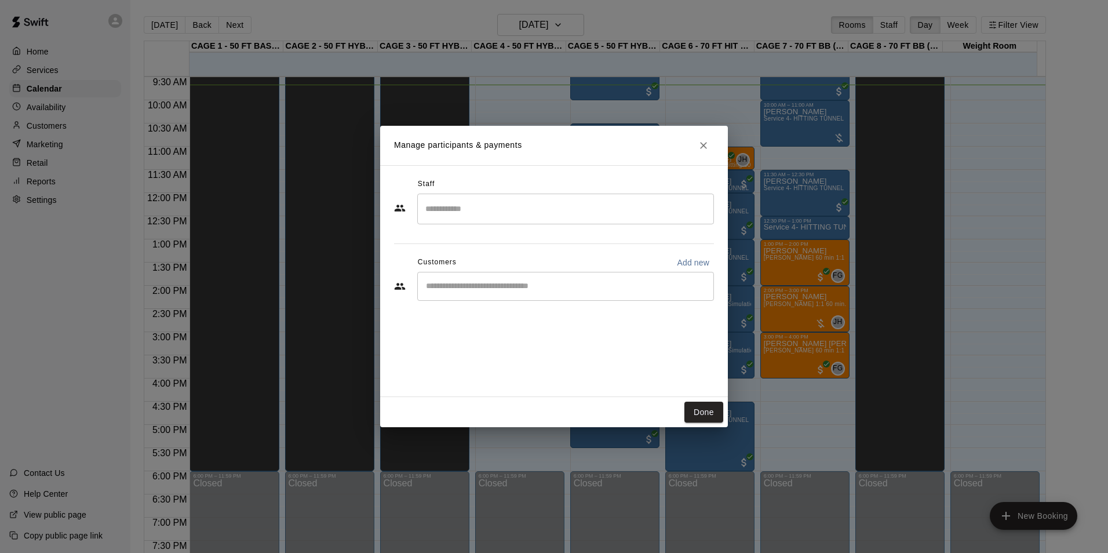
click at [569, 294] on div "​" at bounding box center [565, 286] width 297 height 29
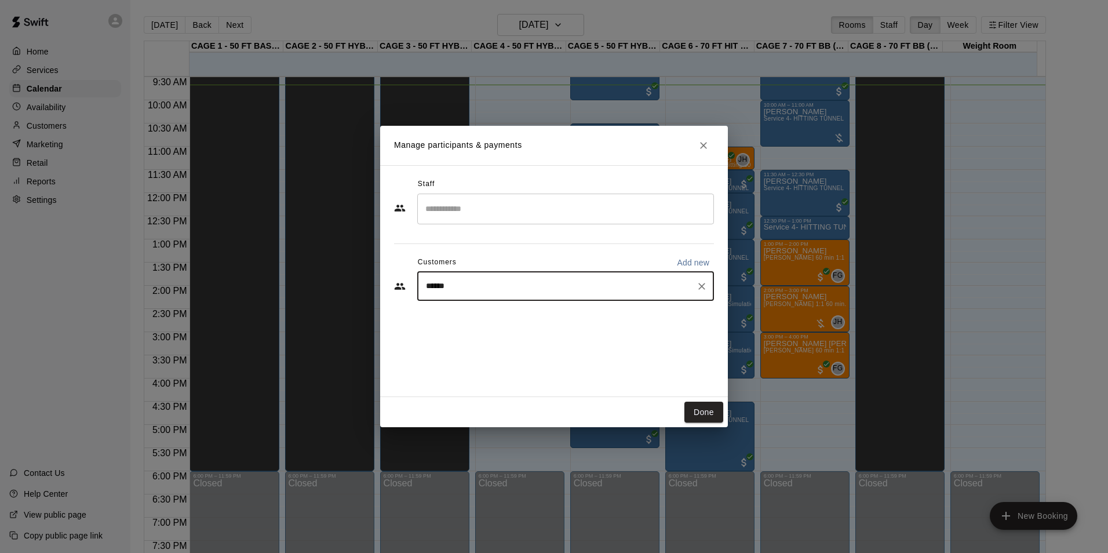
type input "****"
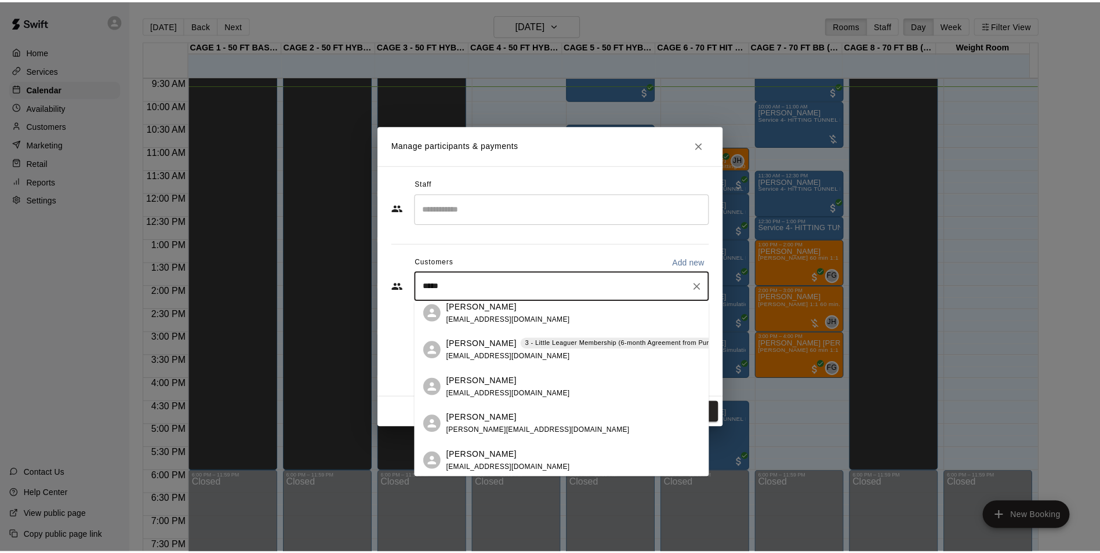
scroll to position [136, 0]
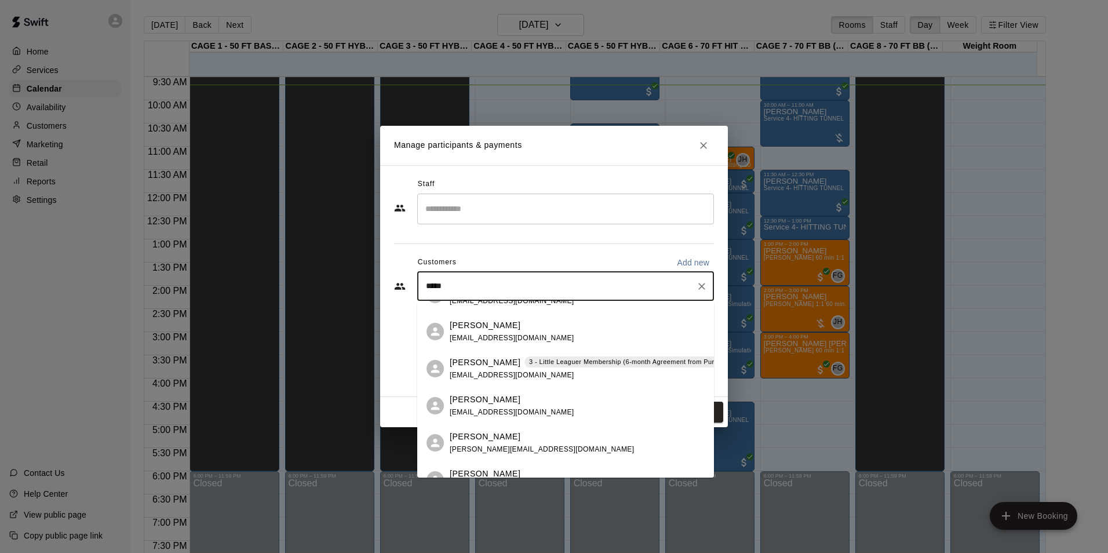
click at [534, 370] on div "Tony Smith 3 - Little Leaguer Membership (6-month Agreement from Purchase Date)…" at bounding box center [603, 368] width 307 height 25
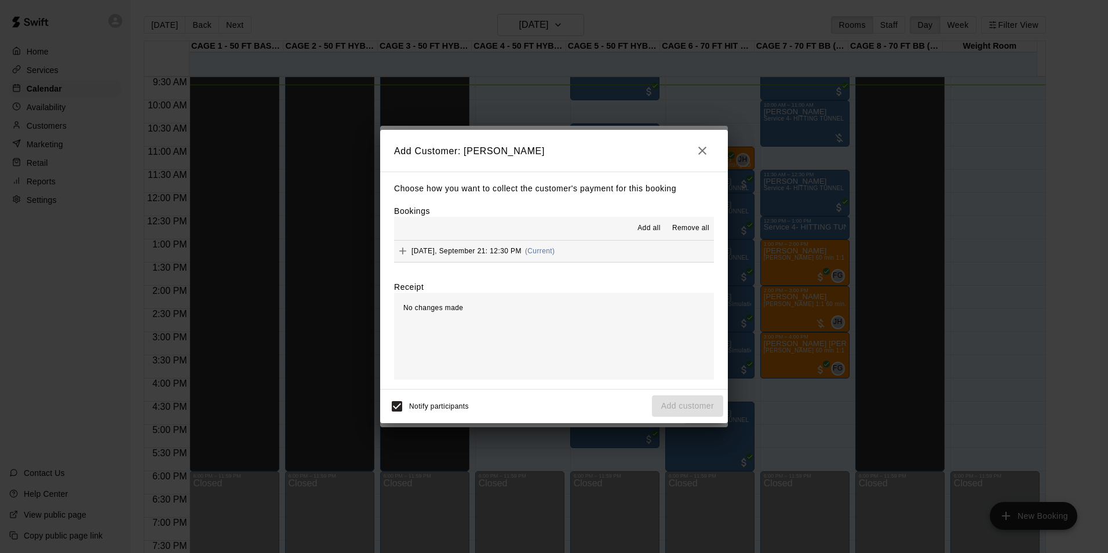
click at [651, 221] on button "Add all" at bounding box center [649, 228] width 37 height 19
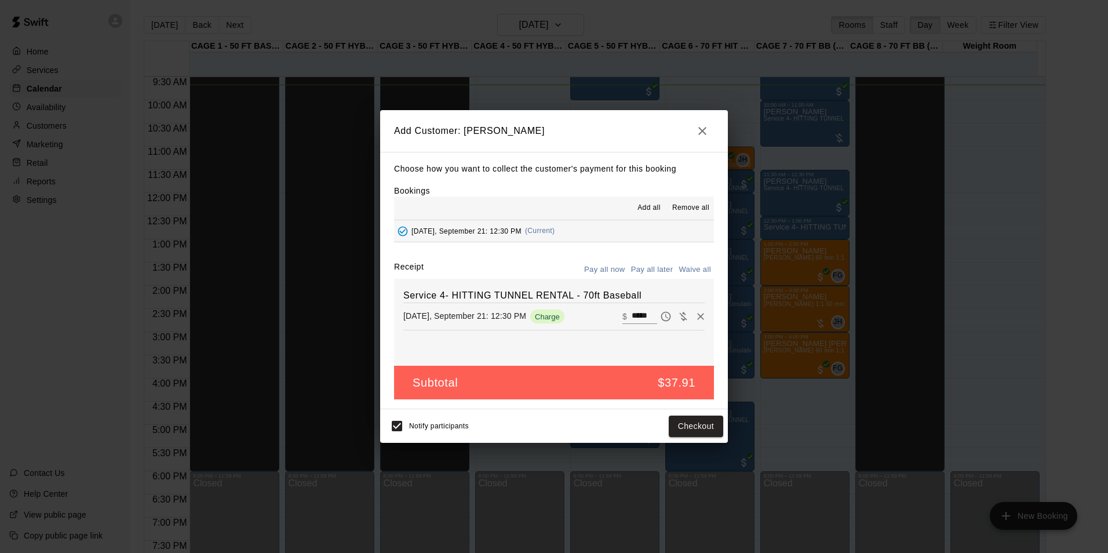
click at [651, 266] on button "Pay all later" at bounding box center [652, 270] width 48 height 18
click at [699, 419] on button "Add customer" at bounding box center [687, 426] width 71 height 21
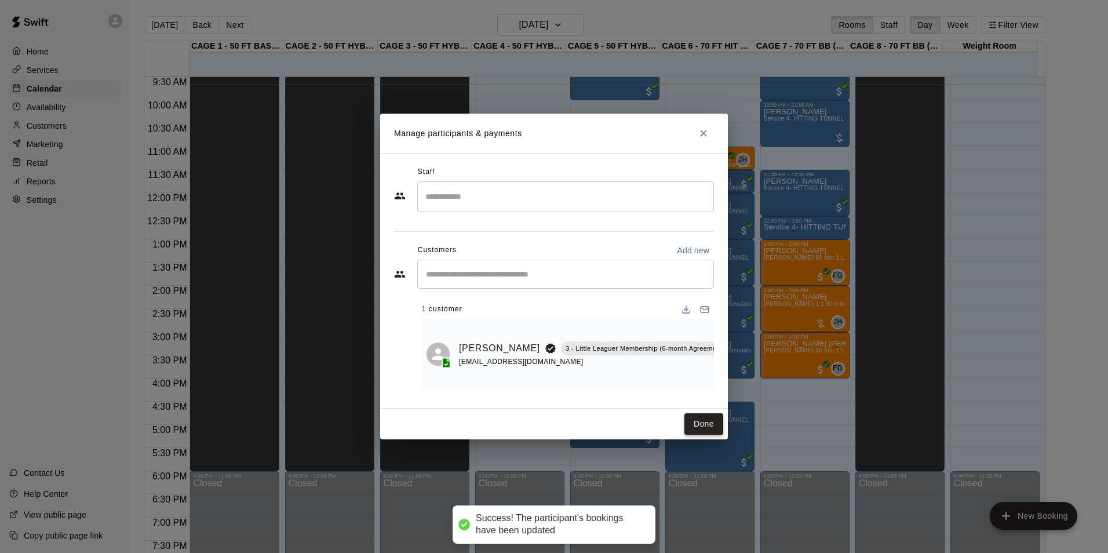
click at [700, 425] on button "Done" at bounding box center [704, 423] width 39 height 21
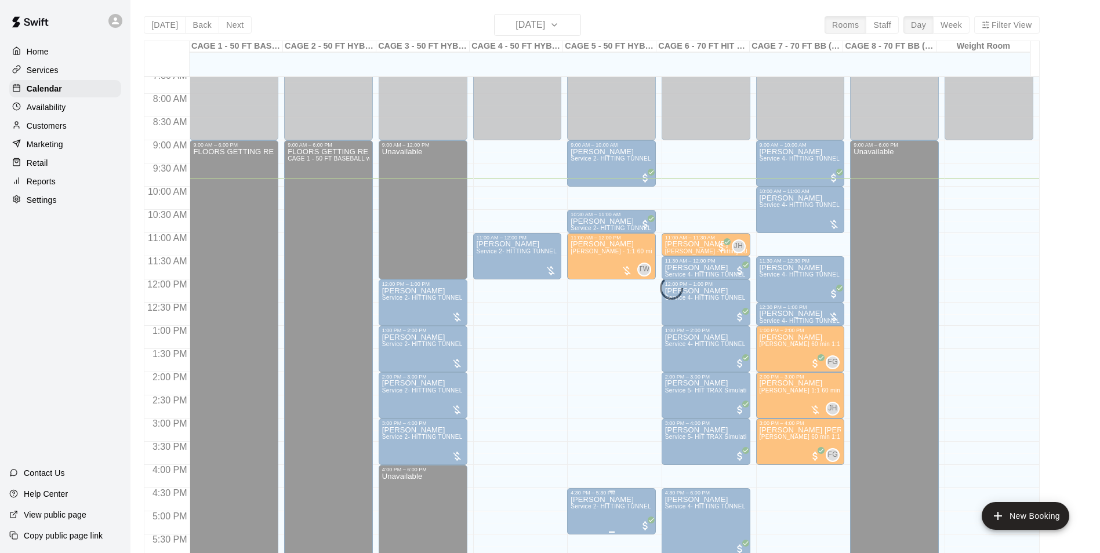
scroll to position [325, 0]
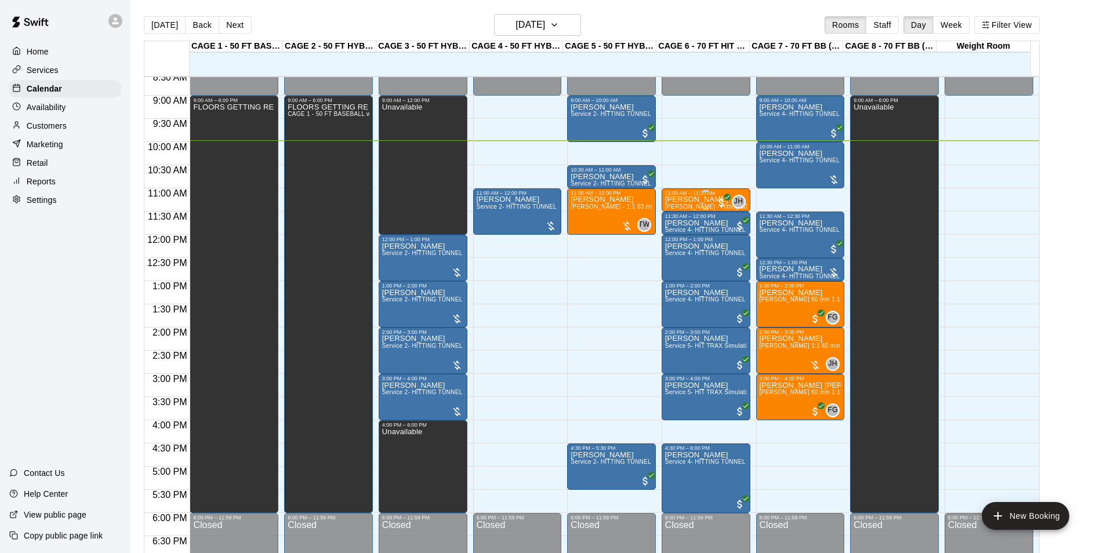
scroll to position [398, 0]
